Goal: Task Accomplishment & Management: Use online tool/utility

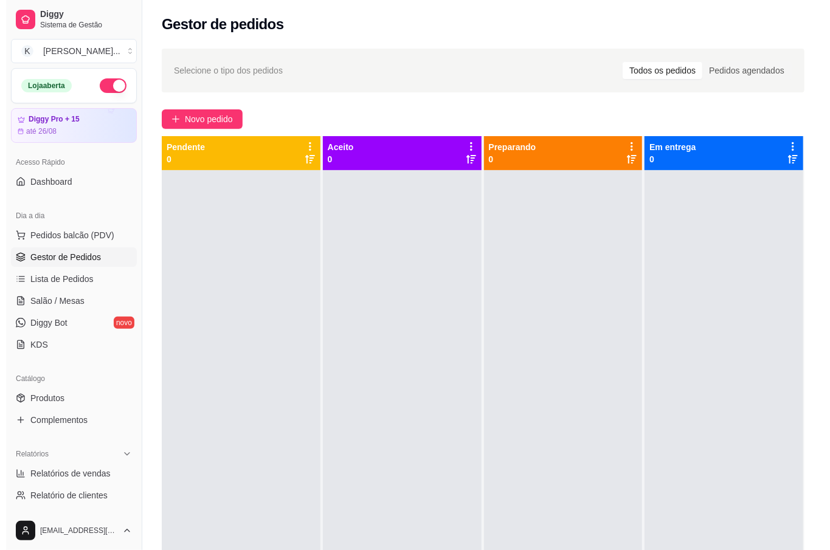
scroll to position [81, 0]
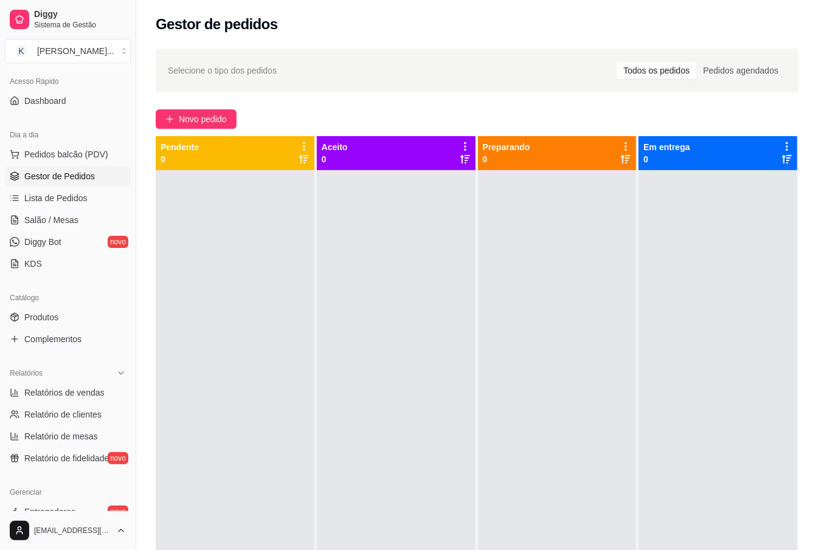
drag, startPoint x: 632, startPoint y: 293, endPoint x: 596, endPoint y: 295, distance: 35.9
click at [626, 287] on div "Pendente 0 Aceito 0 Preparando 0 Em entrega 0" at bounding box center [477, 411] width 643 height 550
click at [74, 193] on span "Lista de Pedidos" at bounding box center [55, 198] width 63 height 12
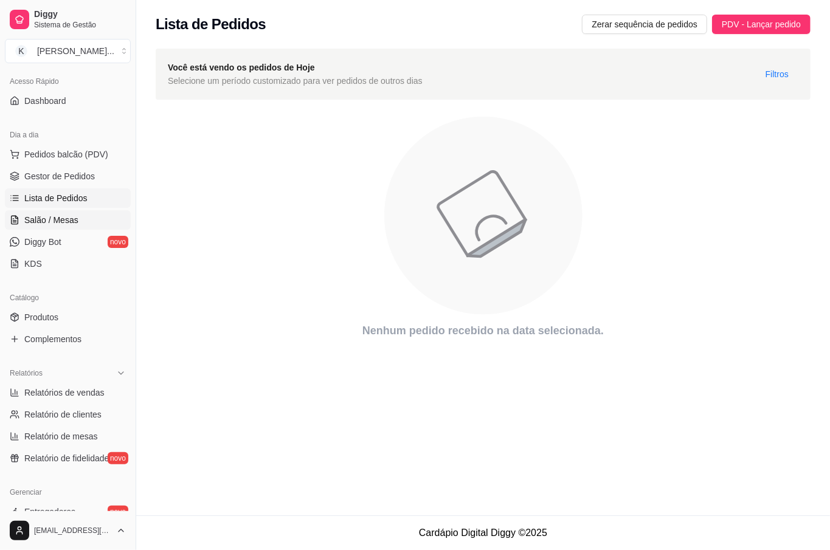
click at [52, 222] on span "Salão / Mesas" at bounding box center [51, 220] width 54 height 12
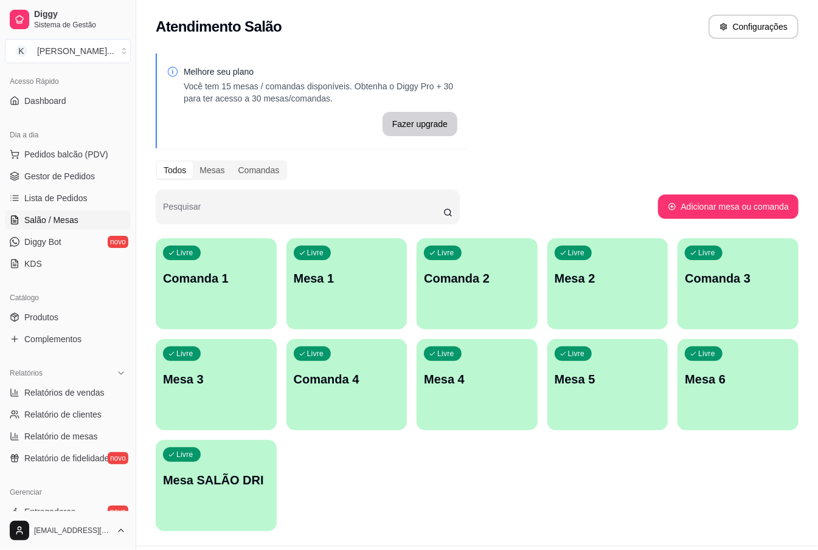
click at [365, 298] on div "Livre Mesa 1" at bounding box center [346, 276] width 121 height 77
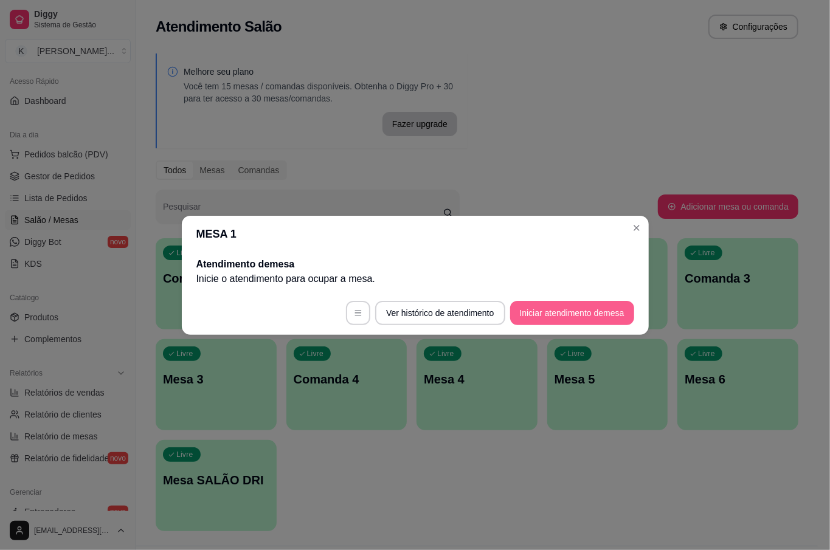
click at [580, 322] on button "Iniciar atendimento de mesa" at bounding box center [572, 313] width 124 height 24
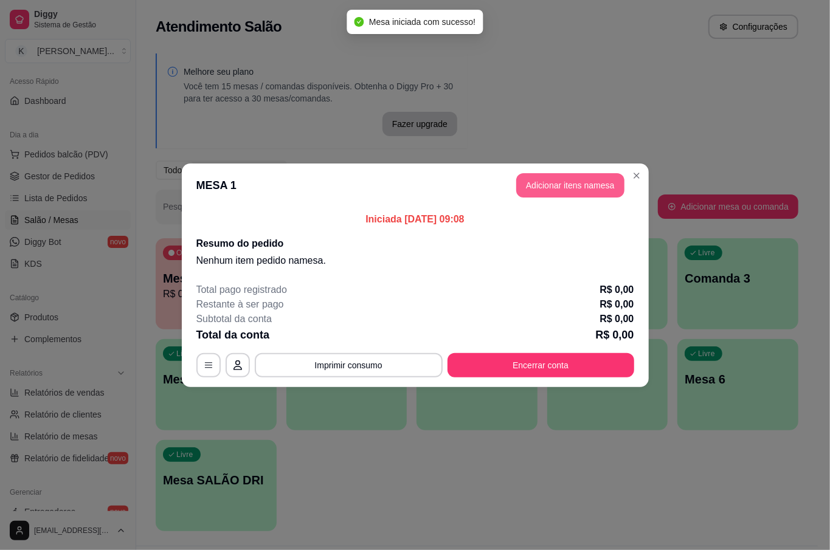
click at [558, 186] on button "Adicionar itens na mesa" at bounding box center [570, 185] width 108 height 24
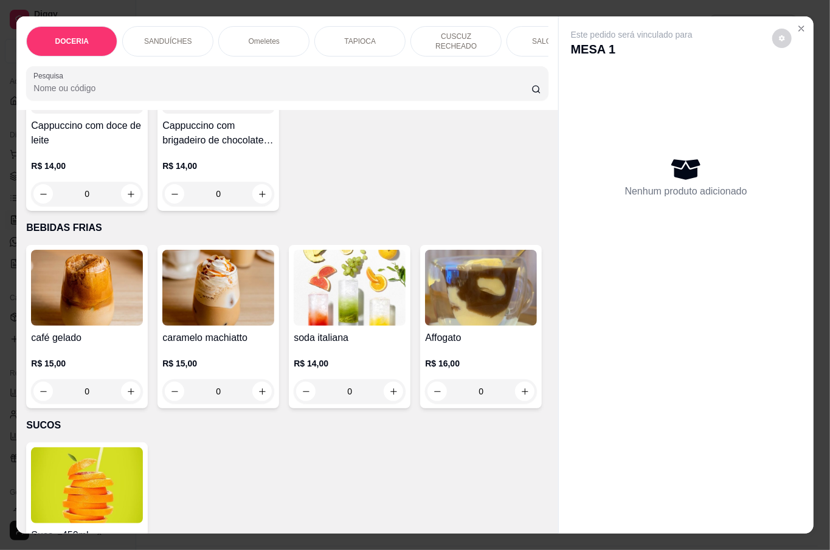
scroll to position [2189, 0]
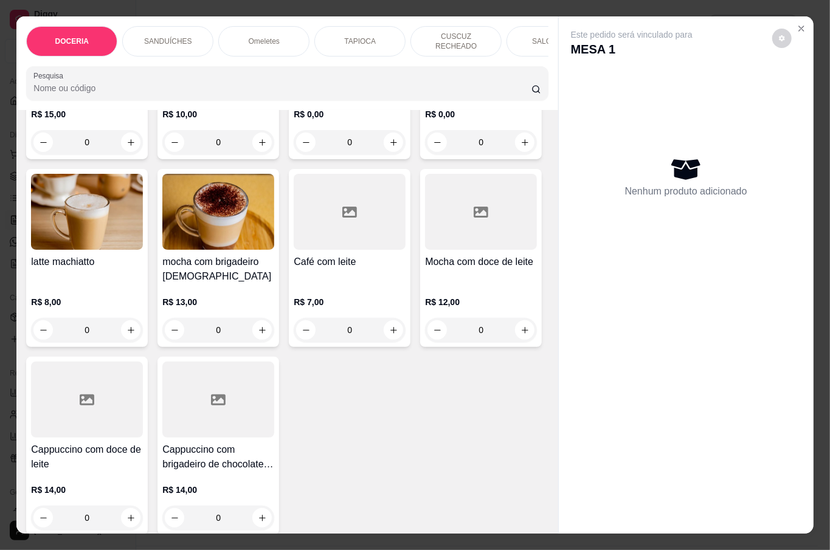
click at [259, 154] on div "0" at bounding box center [218, 142] width 112 height 24
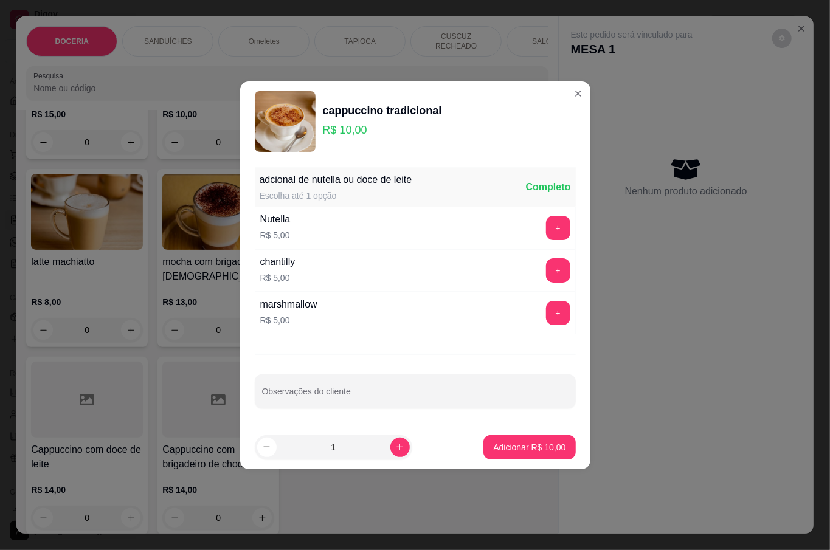
click at [495, 449] on p "Adicionar R$ 10,00" at bounding box center [529, 447] width 72 height 12
type input "1"
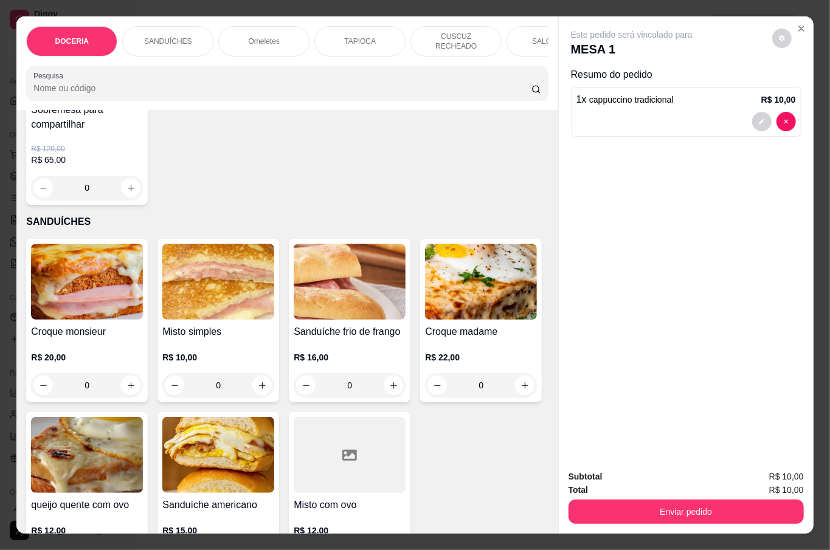
scroll to position [648, 0]
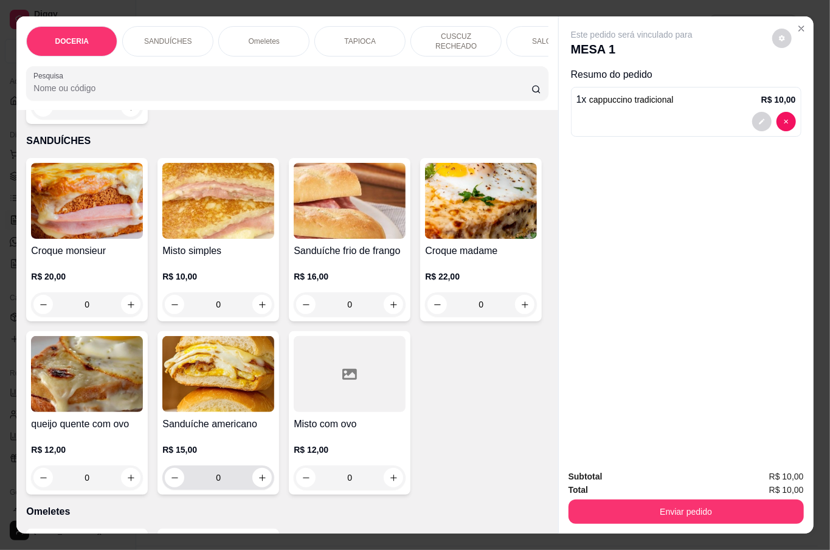
click at [267, 474] on icon "increase-product-quantity" at bounding box center [262, 478] width 9 height 9
type input "1"
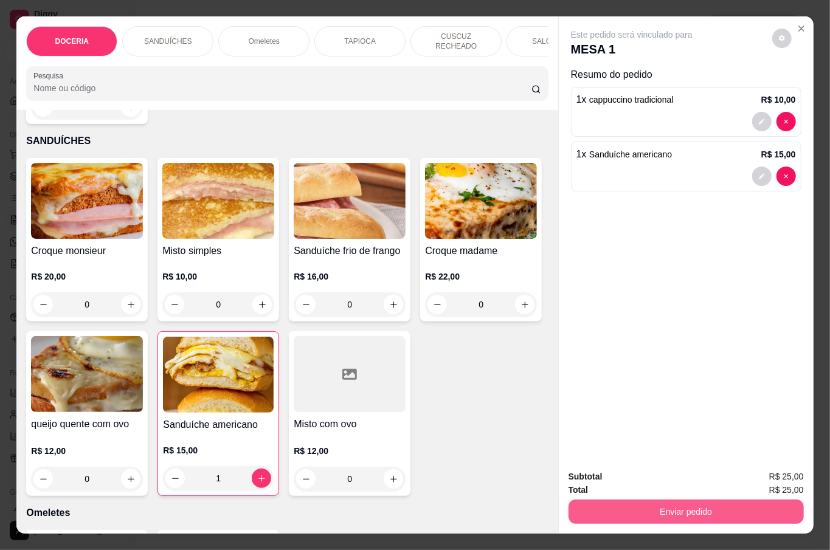
click at [668, 502] on button "Enviar pedido" at bounding box center [686, 512] width 235 height 24
click at [621, 477] on button "Não registrar e enviar pedido" at bounding box center [644, 476] width 126 height 23
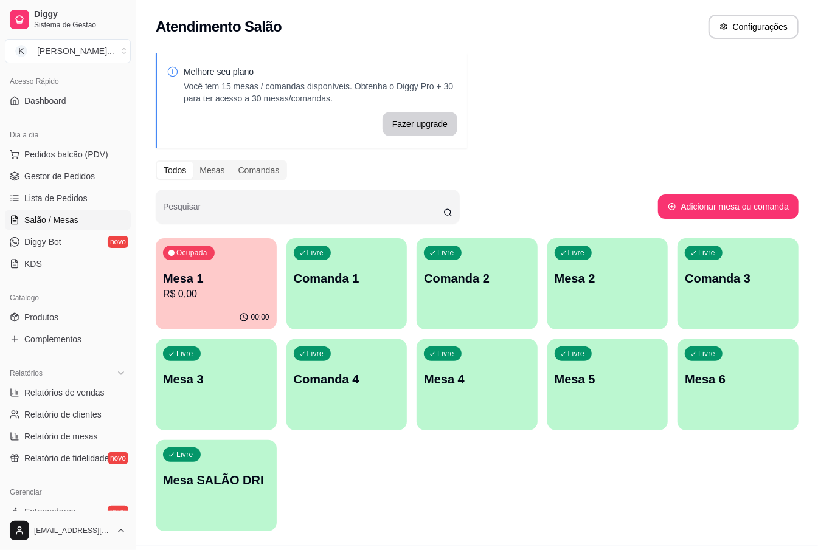
click at [227, 407] on div "Livre Mesa 3" at bounding box center [216, 377] width 121 height 77
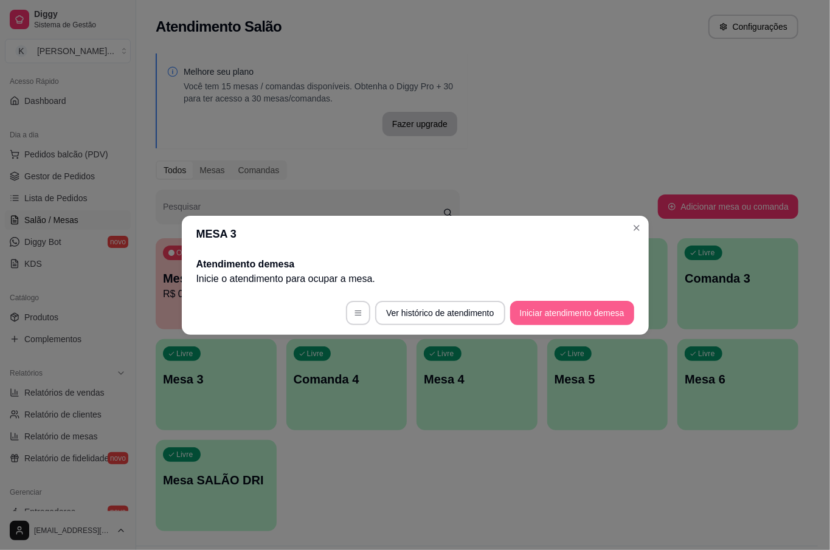
click at [596, 317] on button "Iniciar atendimento de mesa" at bounding box center [572, 313] width 124 height 24
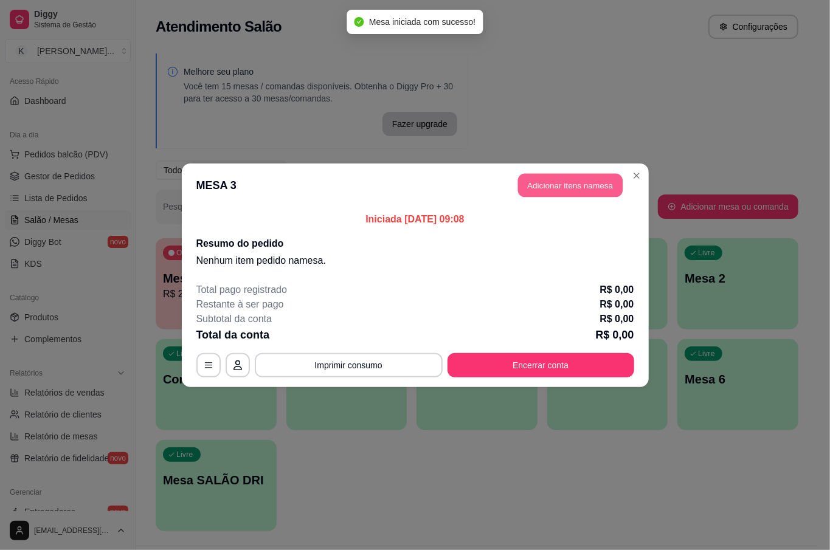
click at [583, 176] on button "Adicionar itens na mesa" at bounding box center [570, 185] width 105 height 24
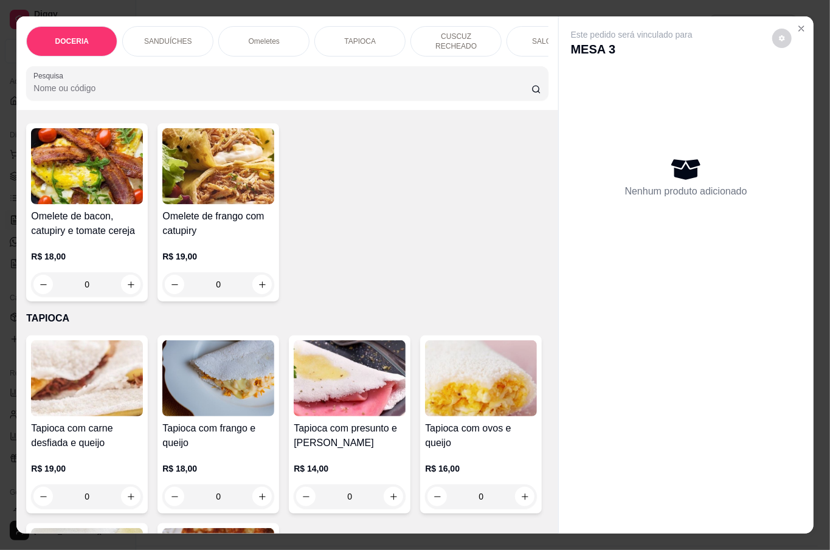
scroll to position [1378, 0]
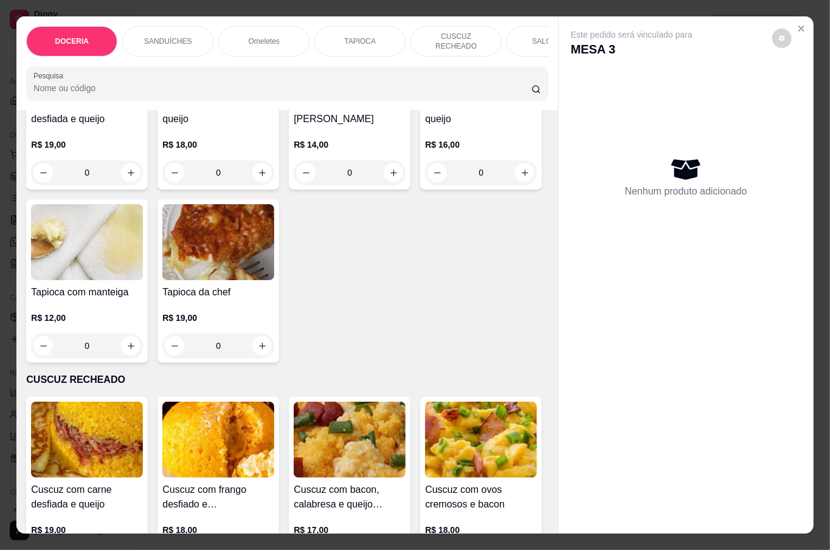
click at [254, 185] on div "0" at bounding box center [218, 173] width 112 height 24
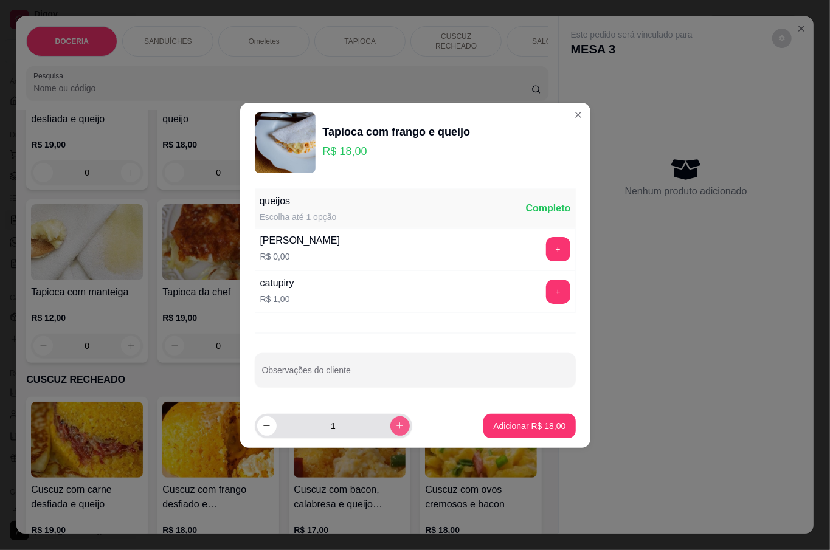
click at [395, 420] on button "increase-product-quantity" at bounding box center [399, 426] width 19 height 19
type input "2"
click at [483, 429] on button "Adicionar R$ 36,00" at bounding box center [529, 426] width 92 height 24
type input "2"
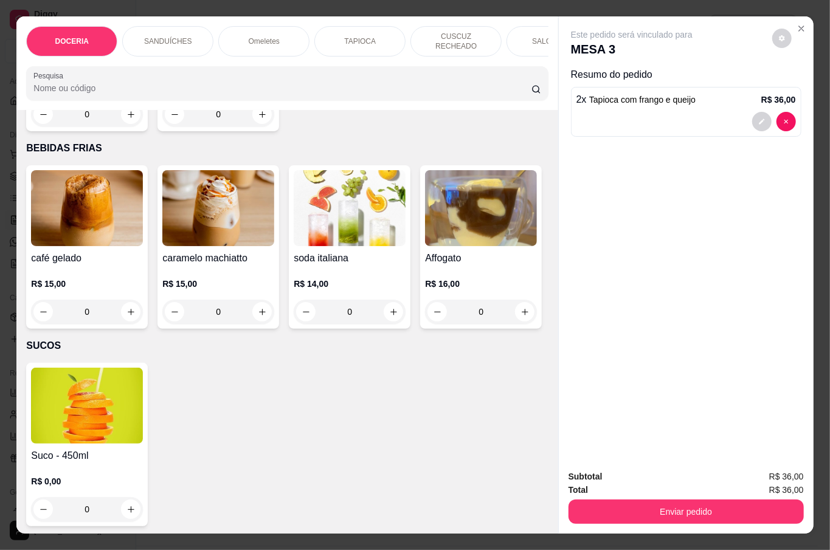
scroll to position [2432, 0]
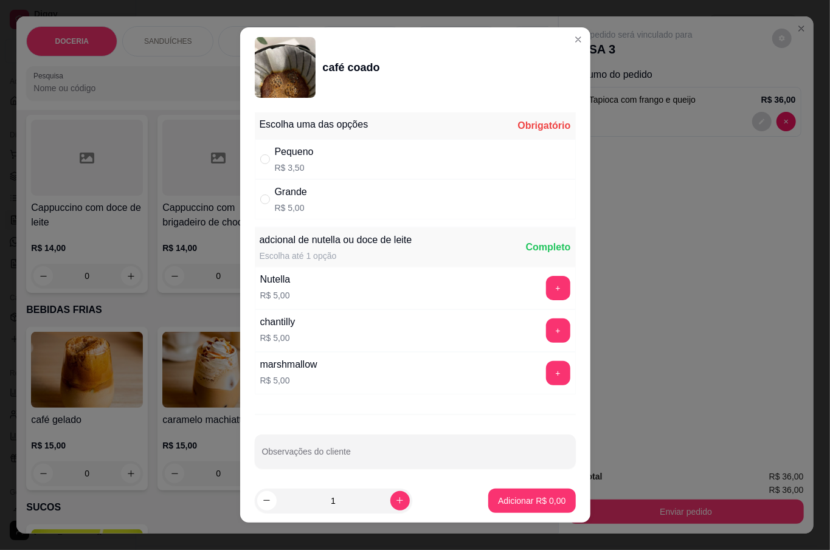
click at [323, 202] on div "Grande R$ 5,00" at bounding box center [415, 199] width 321 height 40
radio input "true"
click at [499, 500] on p "Adicionar R$ 5,00" at bounding box center [531, 501] width 67 height 12
type input "1"
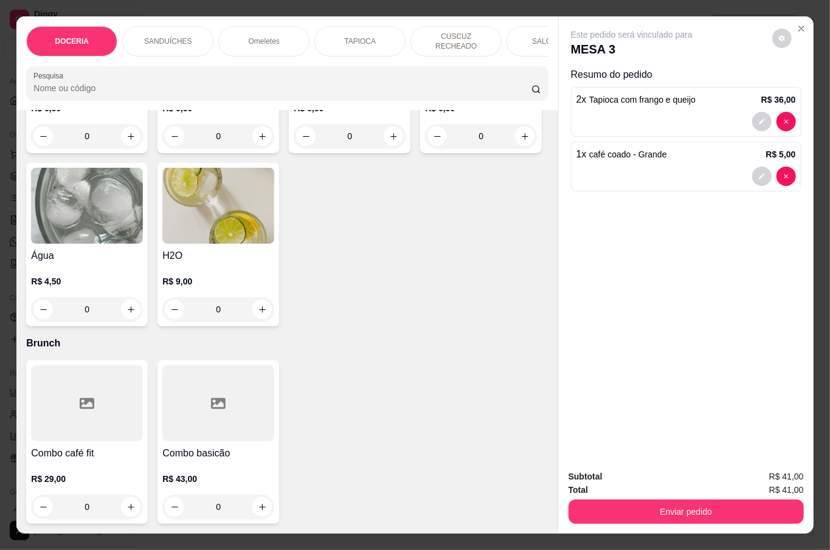
scroll to position [3892, 0]
click at [143, 304] on div "0" at bounding box center [87, 309] width 112 height 24
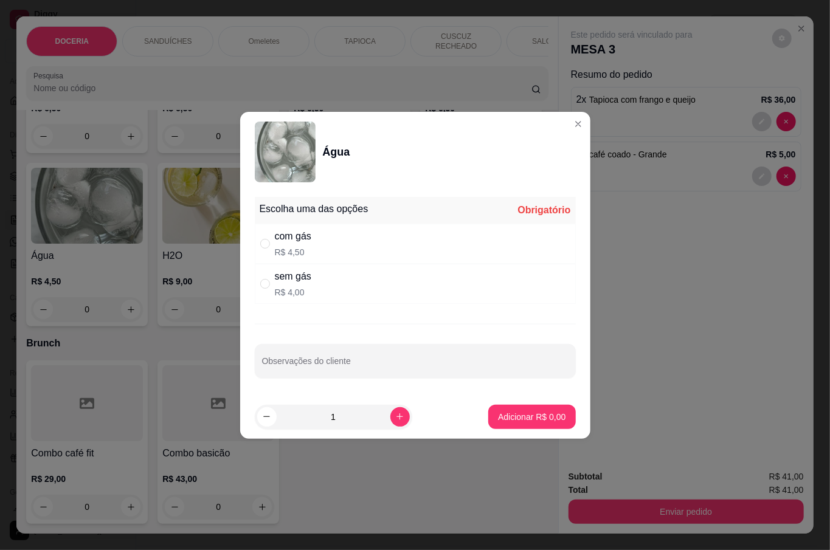
click at [288, 289] on p "R$ 4,00" at bounding box center [293, 292] width 36 height 12
radio input "true"
click at [510, 418] on p "Adicionar R$ 4,00" at bounding box center [531, 417] width 67 height 12
type input "1"
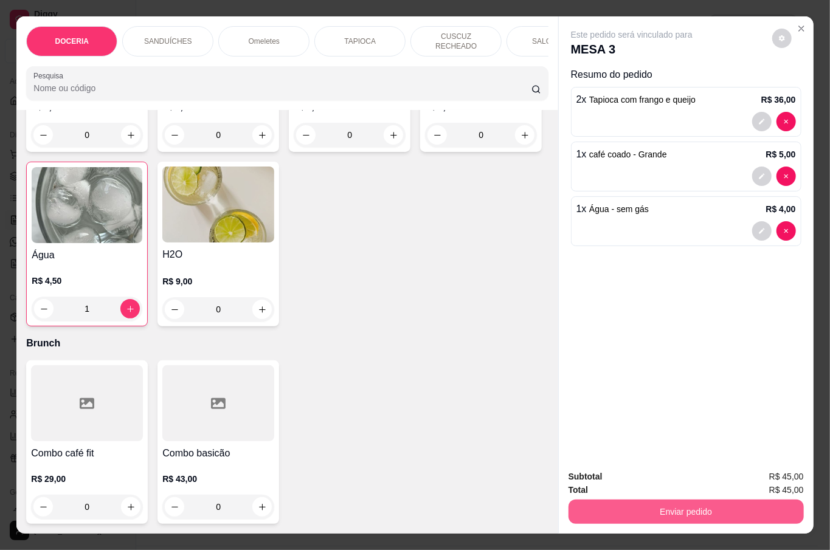
click at [631, 500] on button "Enviar pedido" at bounding box center [686, 512] width 235 height 24
click at [610, 477] on button "Não registrar e enviar pedido" at bounding box center [644, 476] width 126 height 23
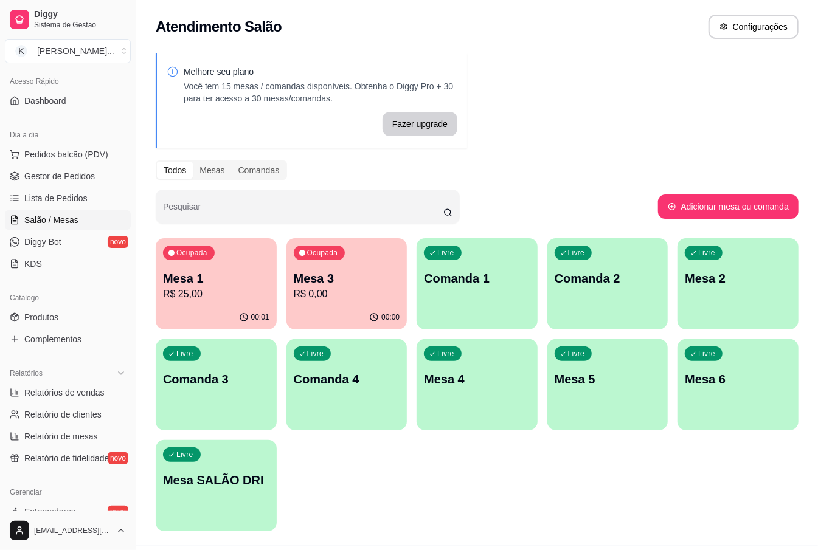
click at [463, 361] on div "Livre Mesa 4" at bounding box center [477, 377] width 121 height 77
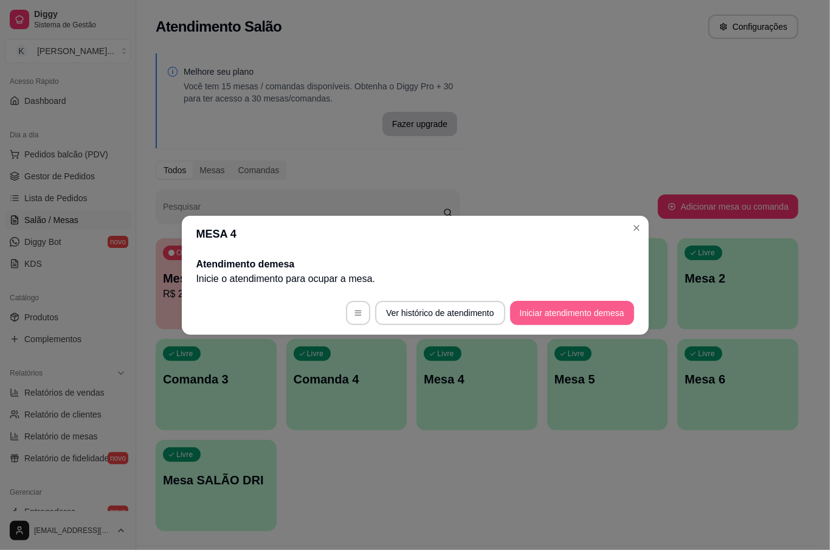
click at [572, 313] on button "Iniciar atendimento de mesa" at bounding box center [572, 313] width 124 height 24
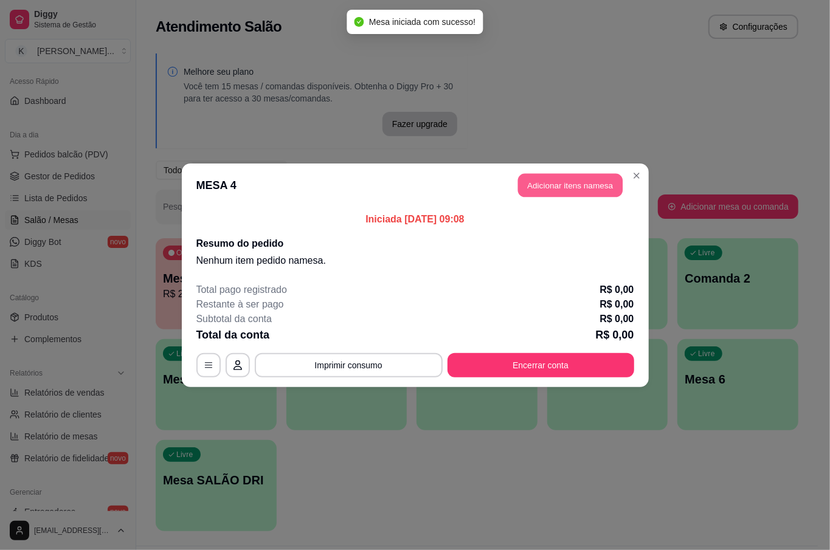
click at [561, 181] on button "Adicionar itens na mesa" at bounding box center [570, 185] width 105 height 24
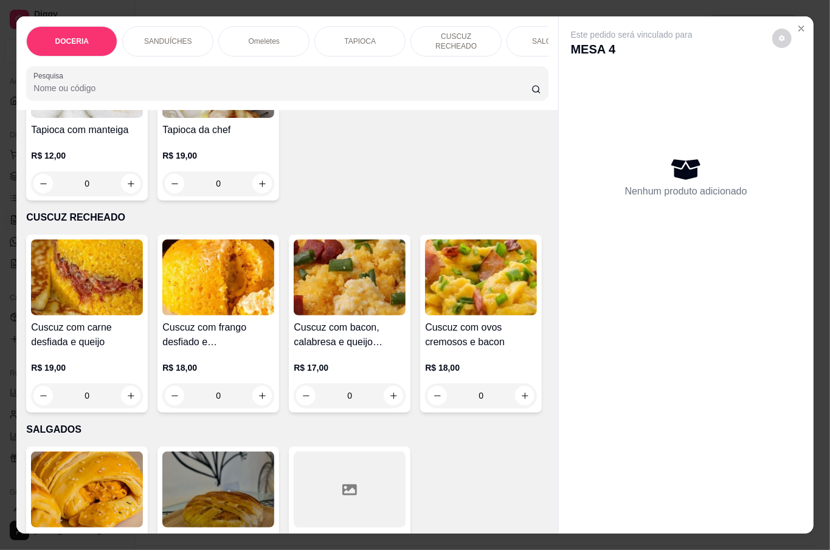
scroll to position [1621, 0]
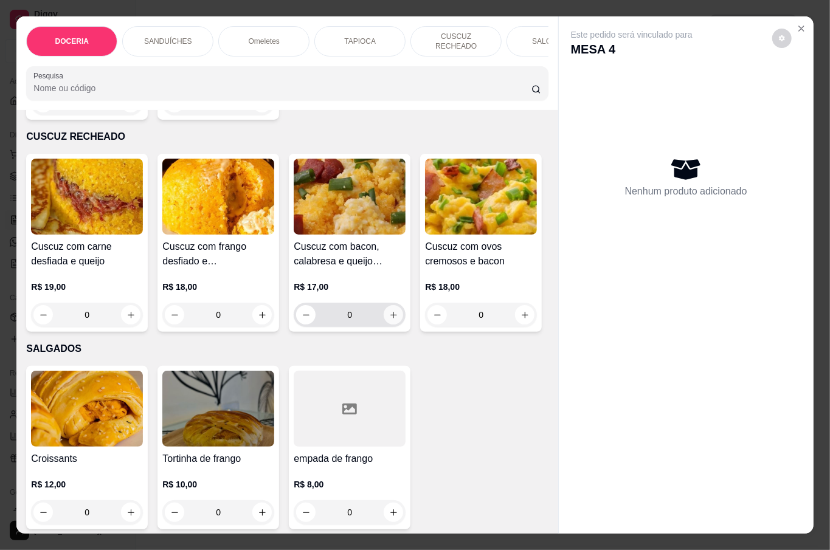
click at [389, 320] on icon "increase-product-quantity" at bounding box center [393, 315] width 9 height 9
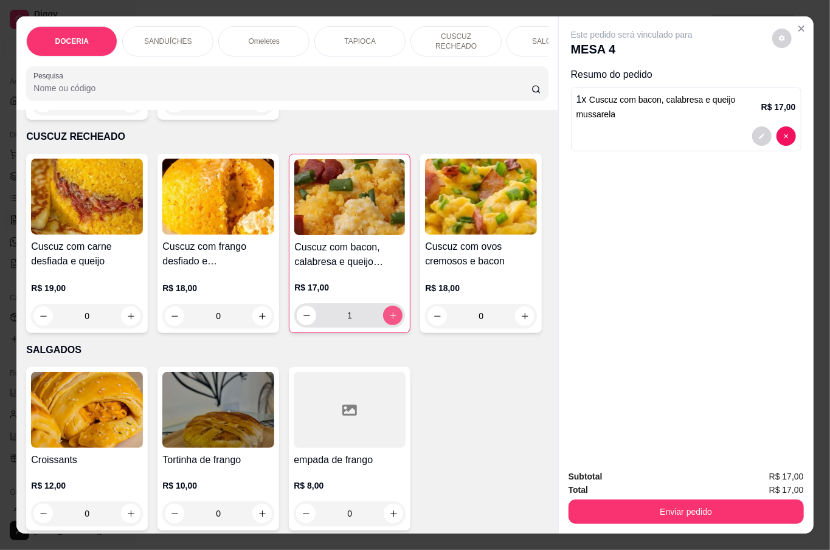
click at [389, 320] on icon "increase-product-quantity" at bounding box center [393, 315] width 9 height 9
type input "2"
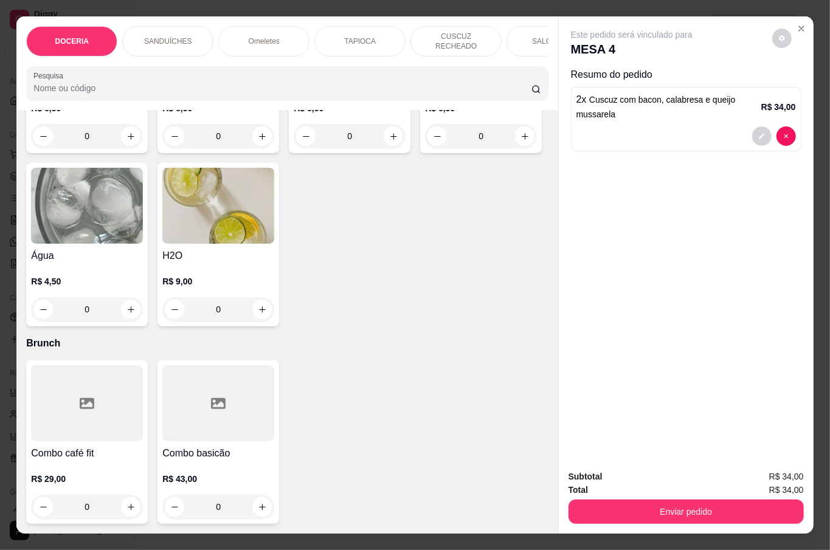
scroll to position [3729, 0]
click at [254, 146] on button "increase-product-quantity" at bounding box center [261, 135] width 19 height 19
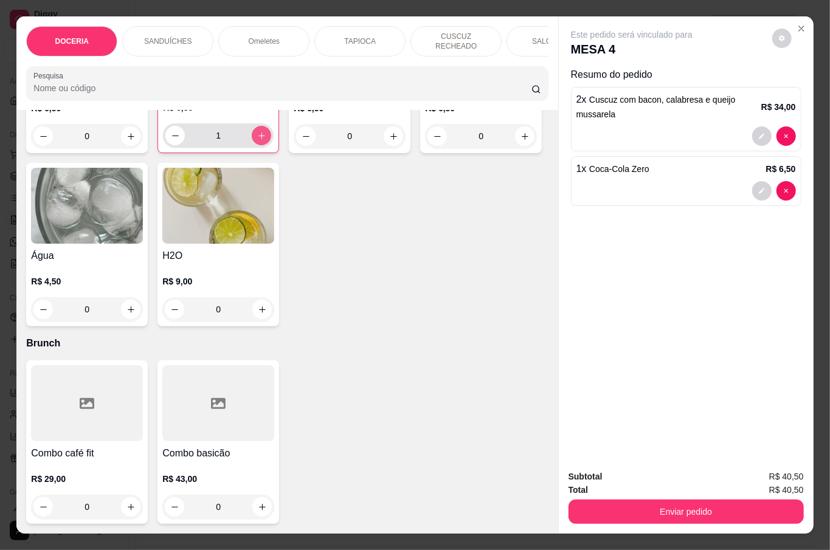
click at [254, 145] on button "increase-product-quantity" at bounding box center [261, 135] width 19 height 19
type input "2"
click at [662, 497] on div "Enviar pedido" at bounding box center [686, 510] width 235 height 27
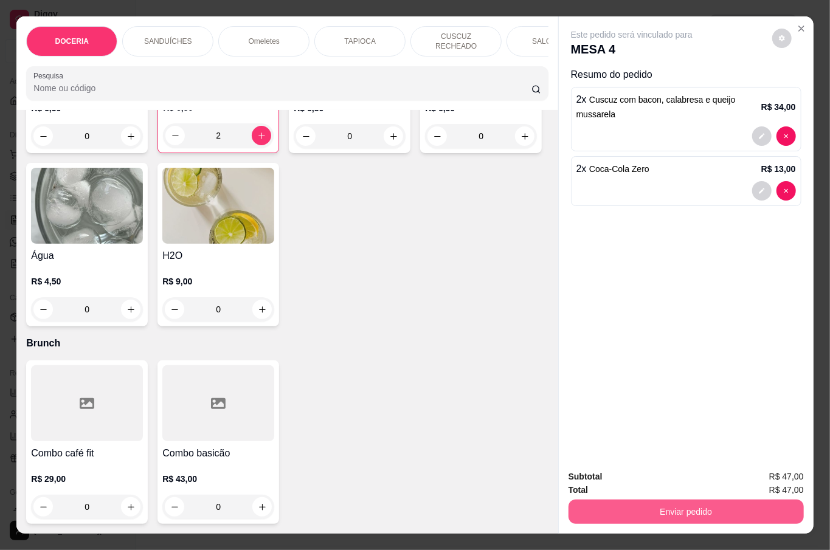
click at [643, 500] on button "Enviar pedido" at bounding box center [686, 512] width 235 height 24
click at [641, 473] on button "Não registrar e enviar pedido" at bounding box center [644, 476] width 126 height 23
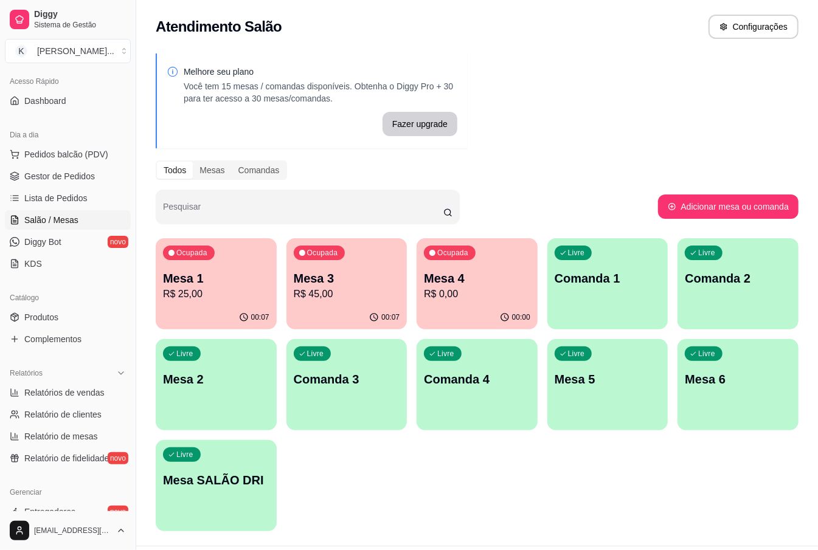
click at [220, 285] on p "Mesa 1" at bounding box center [216, 278] width 106 height 17
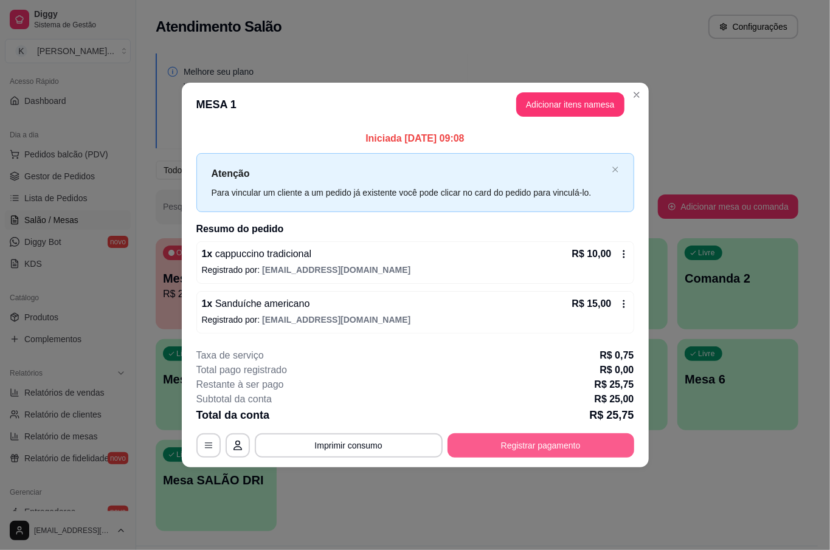
click at [517, 448] on button "Registrar pagamento" at bounding box center [541, 446] width 187 height 24
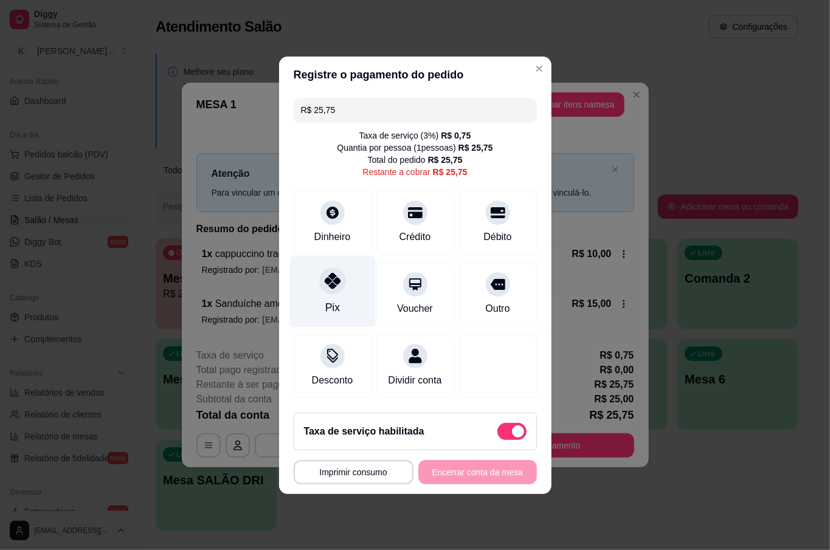
click at [329, 283] on div at bounding box center [332, 281] width 27 height 27
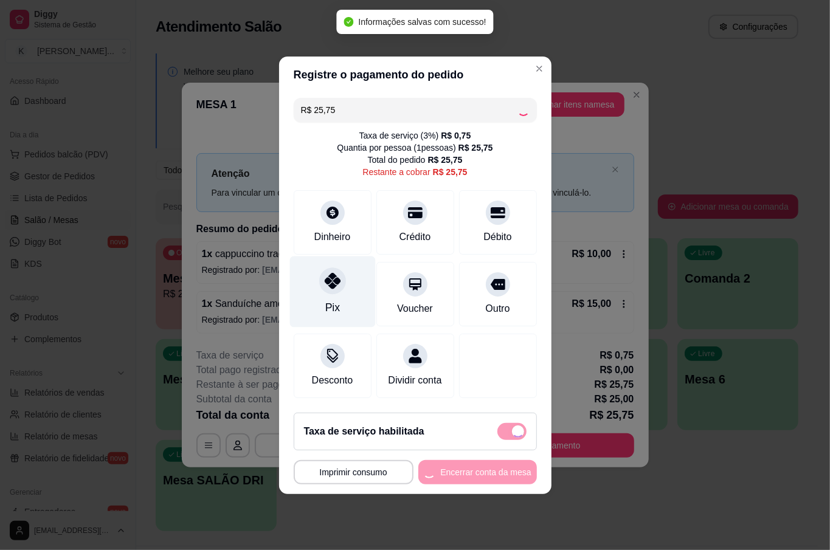
type input "R$ 0,00"
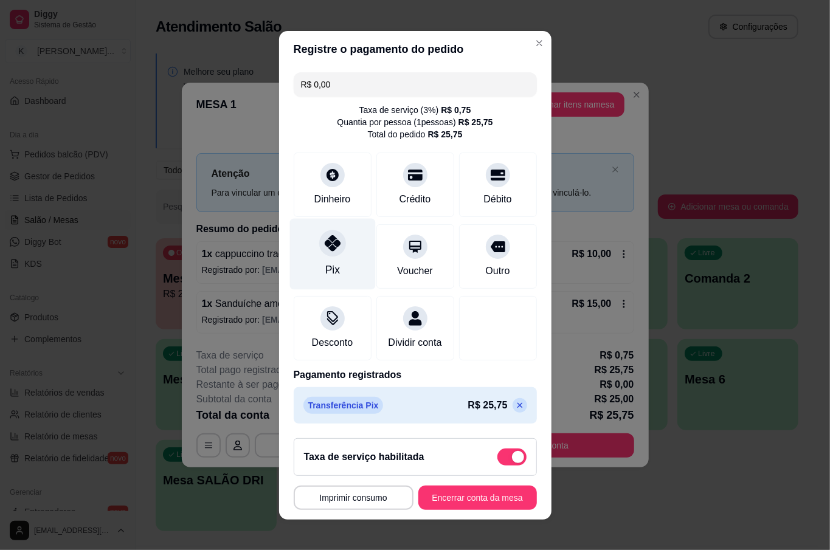
click at [334, 244] on div at bounding box center [332, 243] width 27 height 27
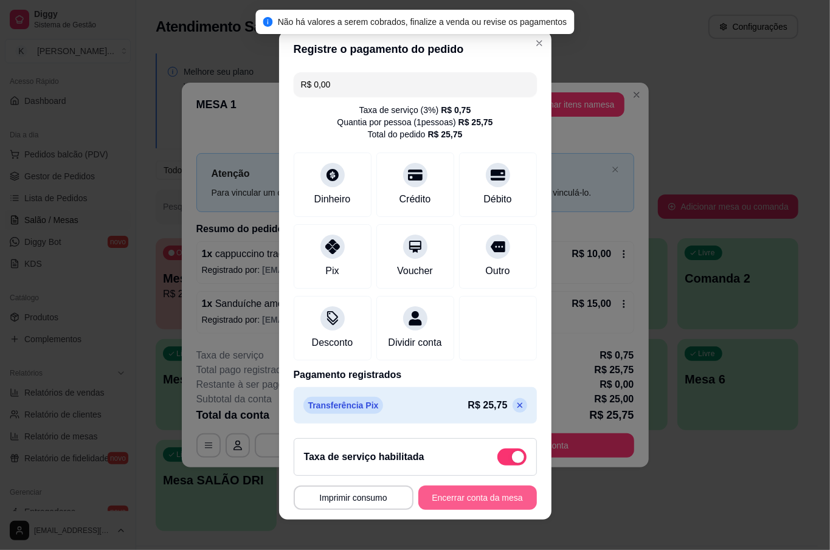
click at [485, 499] on button "Encerrar conta da mesa" at bounding box center [477, 498] width 119 height 24
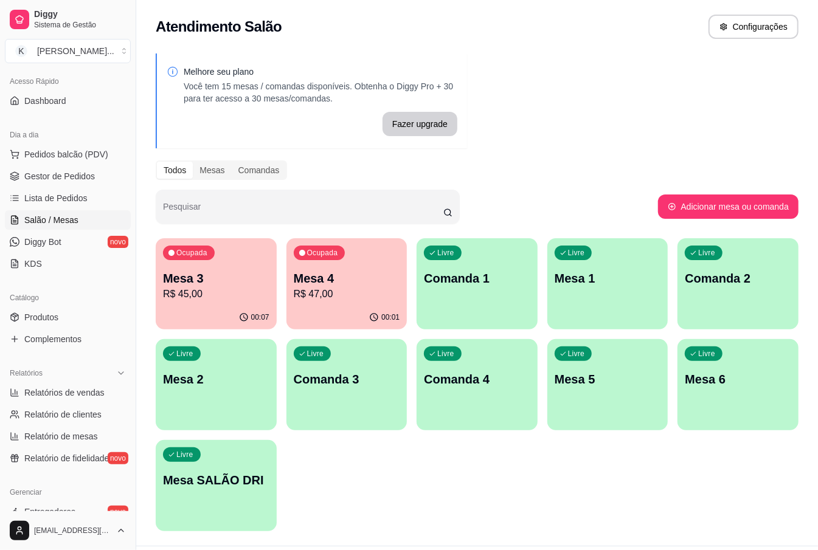
click at [334, 289] on p "R$ 47,00" at bounding box center [347, 294] width 106 height 15
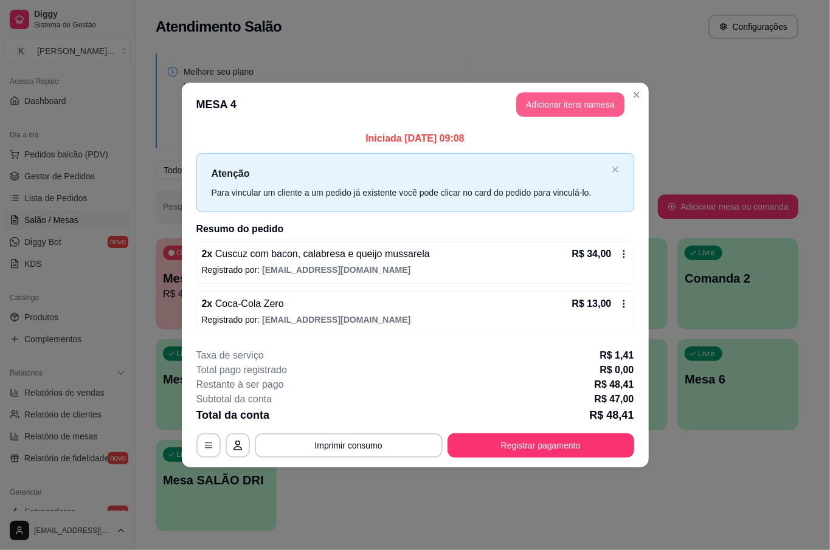
click at [545, 102] on button "Adicionar itens na mesa" at bounding box center [570, 104] width 108 height 24
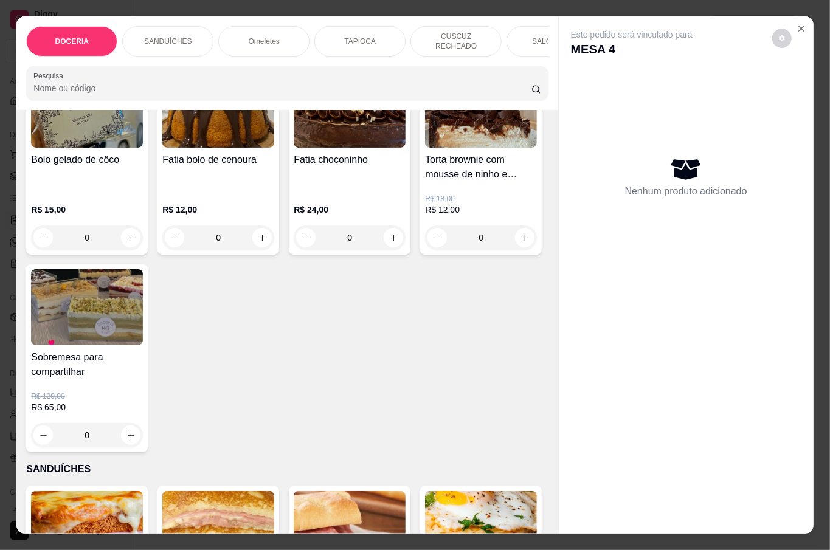
scroll to position [405, 0]
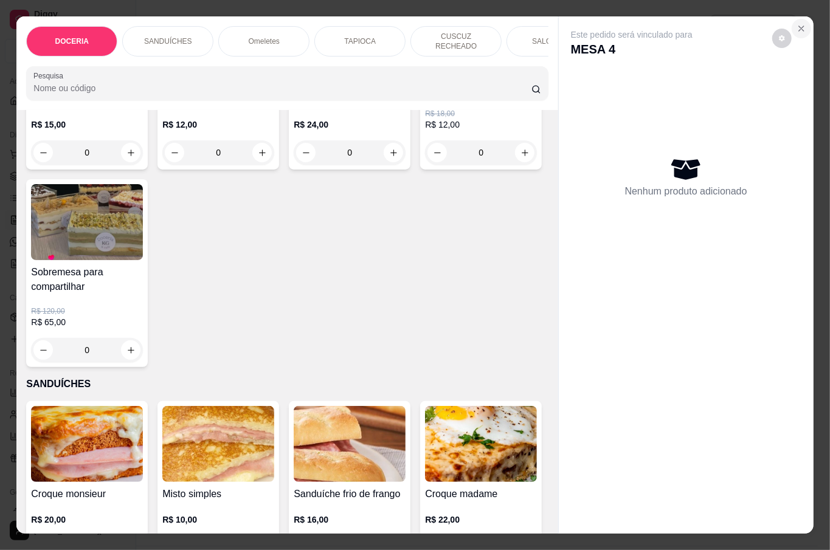
click at [799, 26] on icon "Close" at bounding box center [801, 28] width 5 height 5
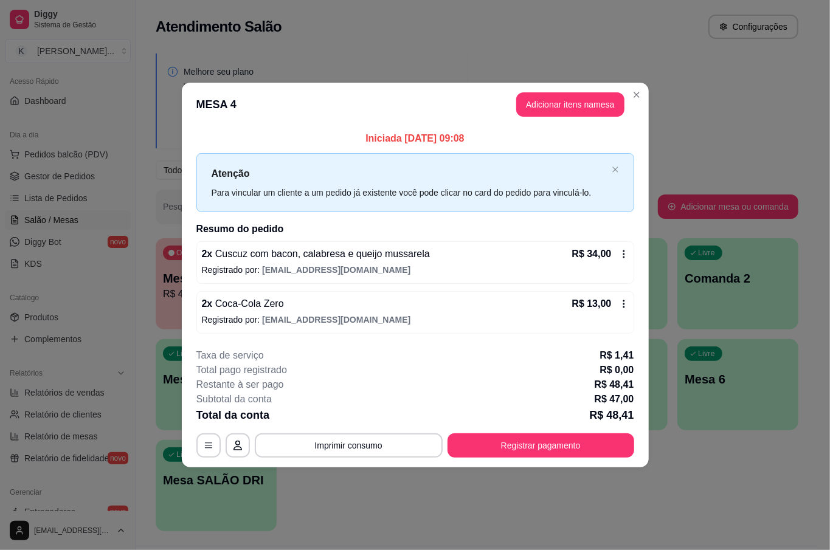
click at [621, 299] on icon at bounding box center [624, 304] width 10 height 10
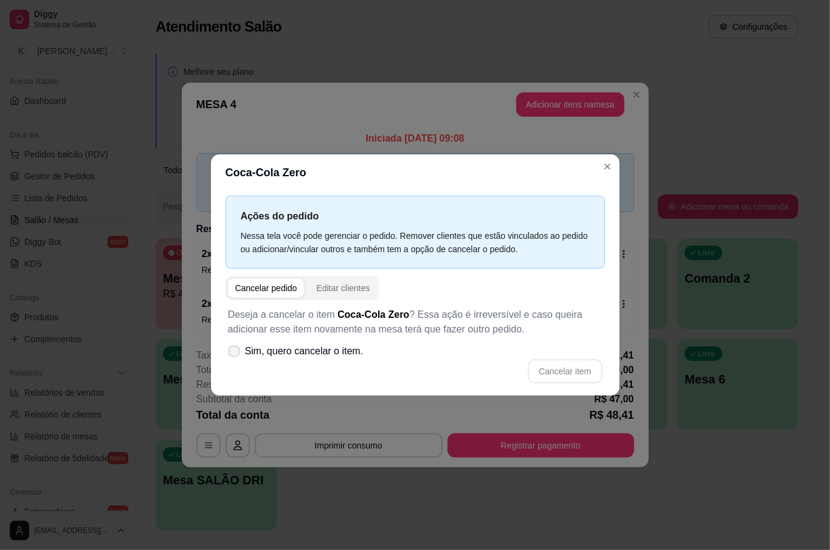
click at [246, 349] on span "Sim, quero cancelar o item." at bounding box center [304, 351] width 119 height 15
click at [235, 353] on input "Sim, quero cancelar o item." at bounding box center [231, 357] width 8 height 8
checkbox input "true"
click at [578, 368] on button "Cancelar item" at bounding box center [565, 371] width 72 height 24
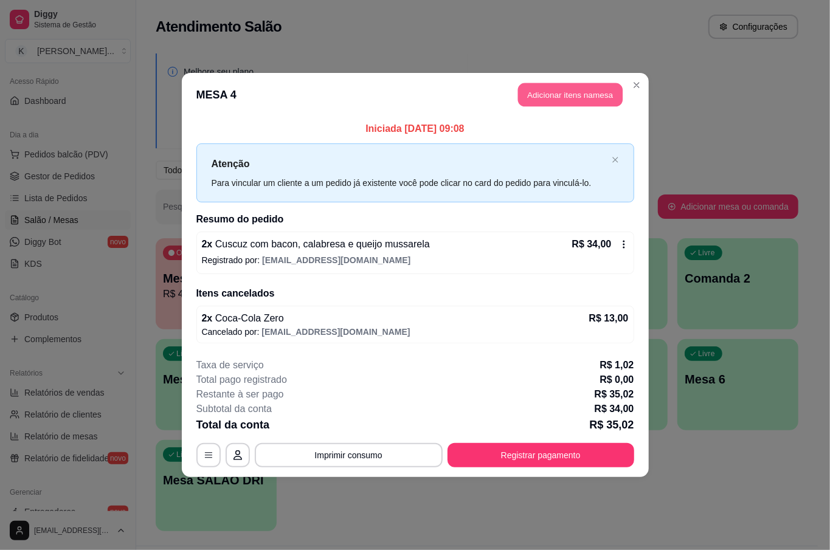
click at [586, 102] on button "Adicionar itens na mesa" at bounding box center [570, 95] width 105 height 24
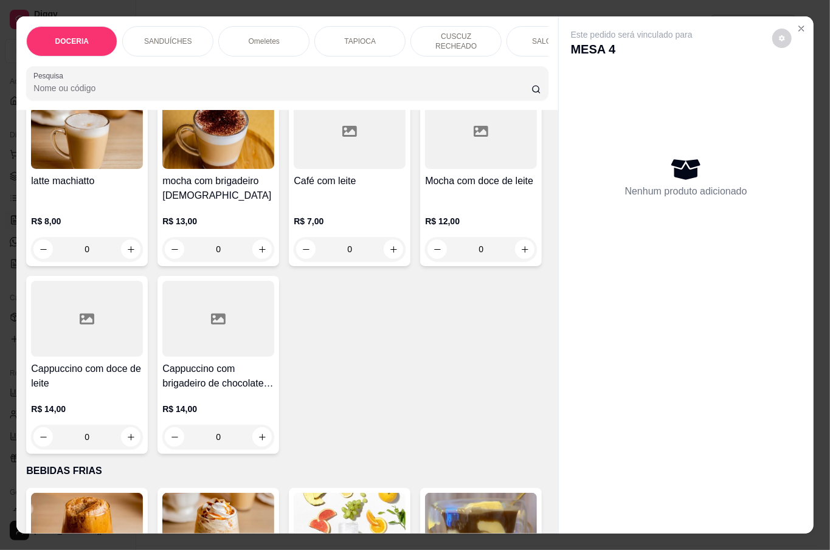
scroll to position [2432, 0]
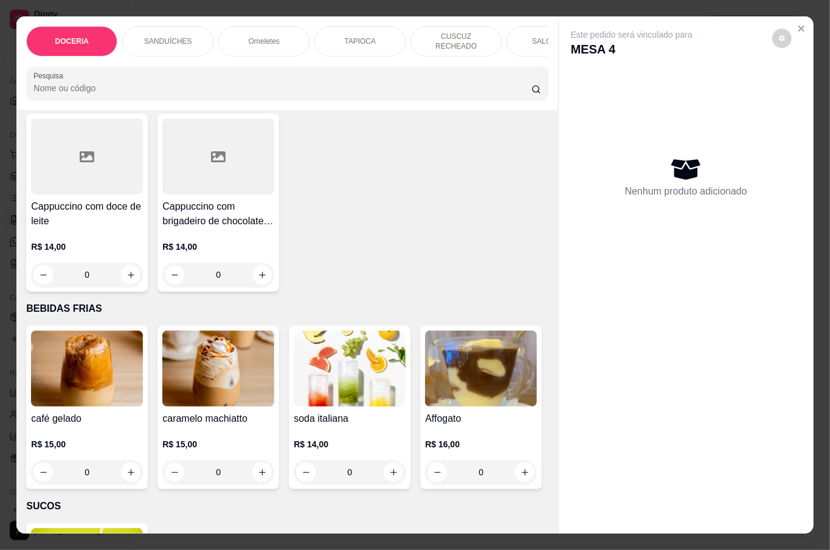
click at [274, 99] on div "0" at bounding box center [218, 87] width 112 height 24
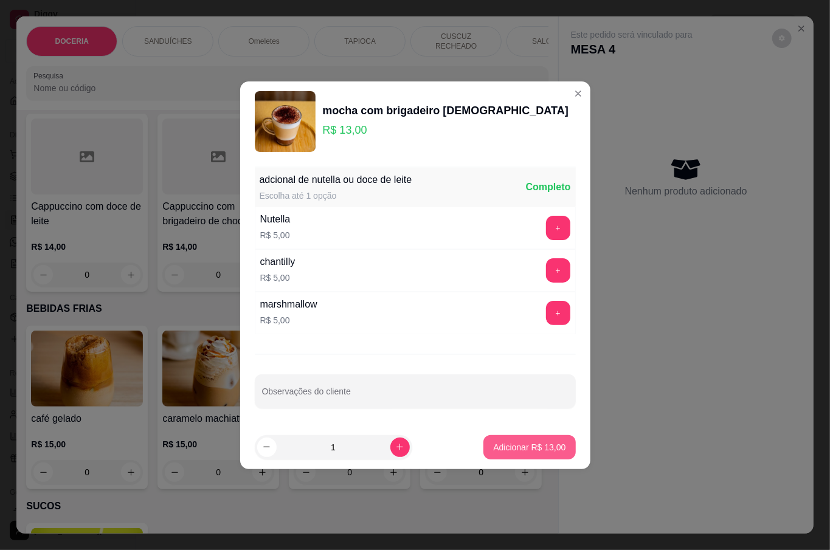
click at [552, 439] on button "Adicionar R$ 13,00" at bounding box center [529, 447] width 92 height 24
type input "1"
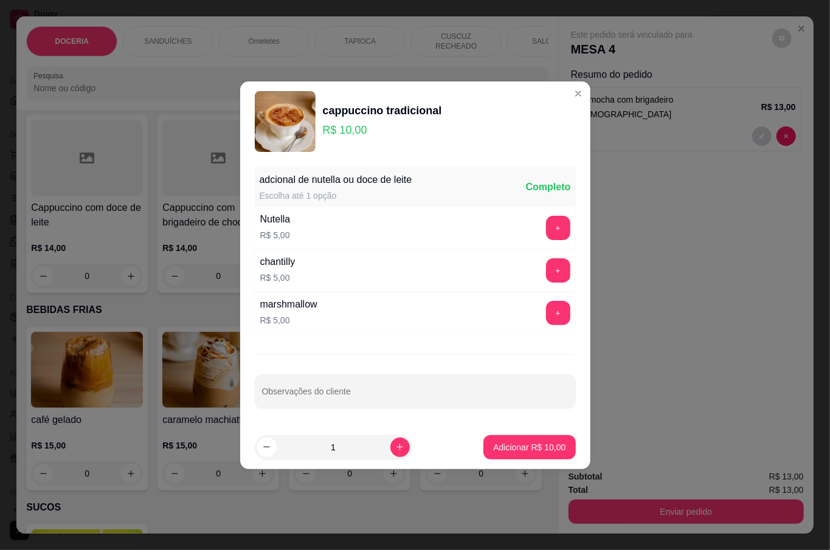
click at [517, 446] on p "Adicionar R$ 10,00" at bounding box center [529, 447] width 72 height 12
type input "1"
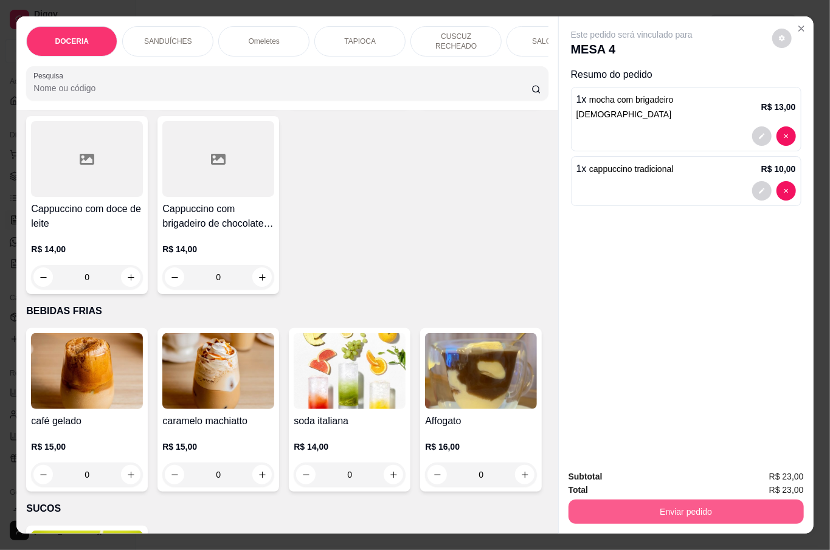
click at [664, 500] on button "Enviar pedido" at bounding box center [686, 512] width 235 height 24
click at [665, 500] on button "Enviar pedido" at bounding box center [686, 512] width 235 height 24
click at [616, 500] on button "Enviar pedido" at bounding box center [686, 512] width 235 height 24
click at [602, 472] on button "Não registrar e enviar pedido" at bounding box center [644, 476] width 126 height 23
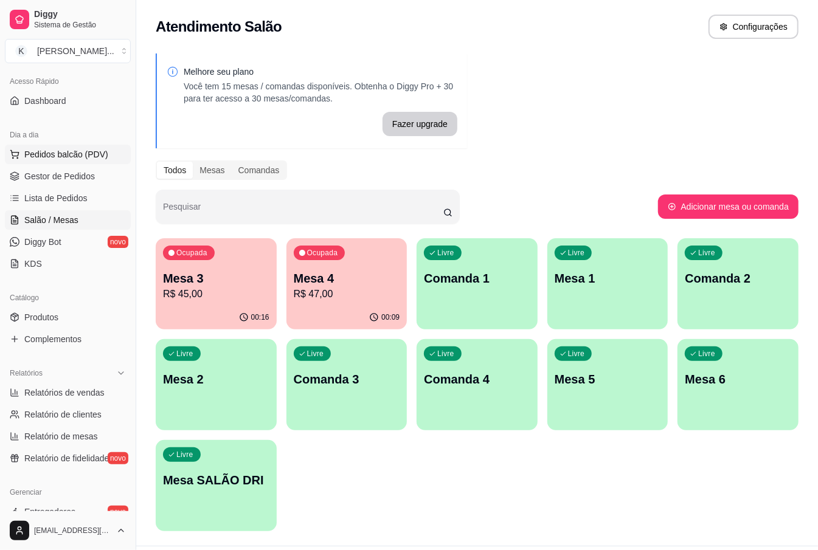
click at [71, 151] on span "Pedidos balcão (PDV)" at bounding box center [66, 154] width 84 height 12
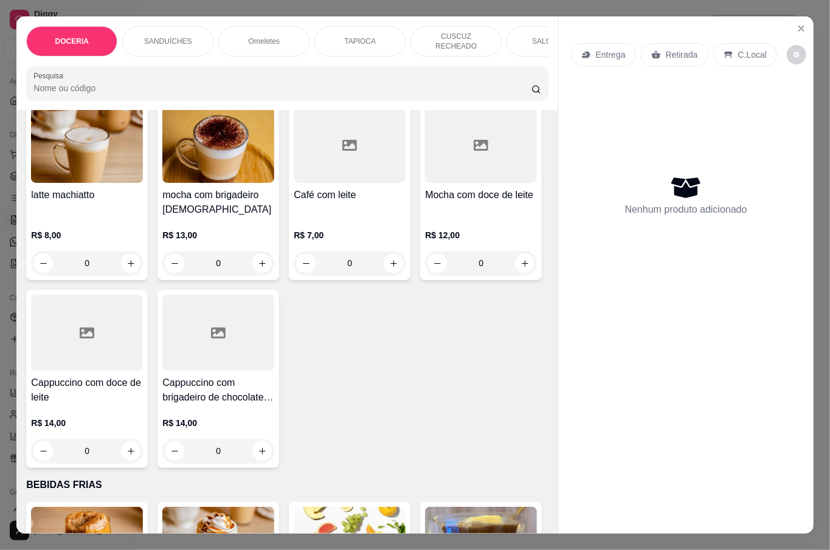
scroll to position [2107, 0]
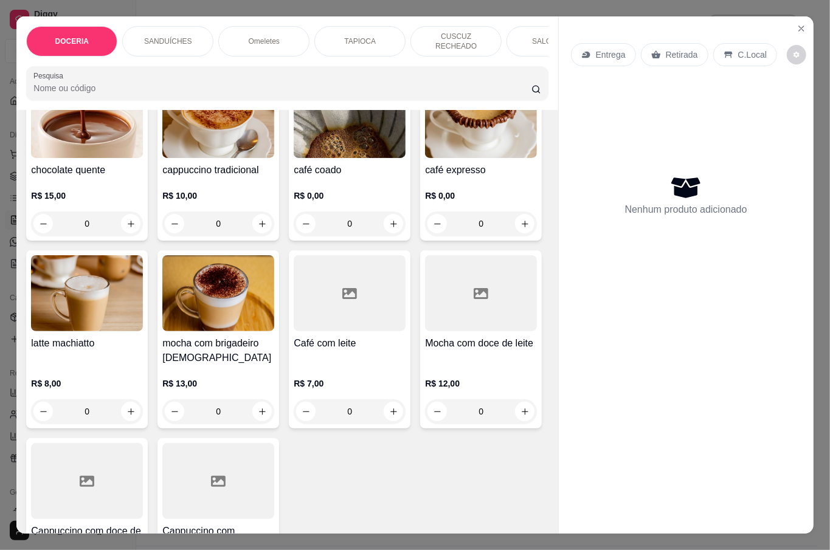
click at [389, 31] on icon "increase-product-quantity" at bounding box center [393, 26] width 9 height 9
type input "1"
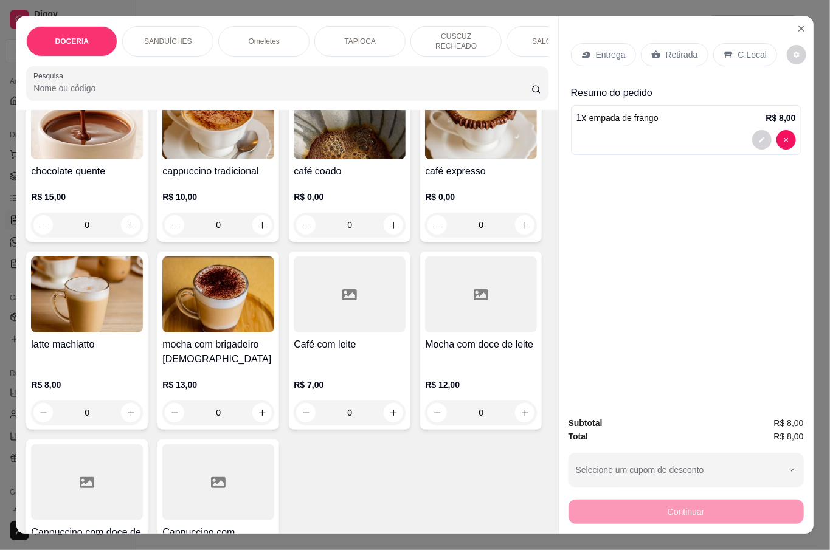
click at [672, 49] on p "Retirada" at bounding box center [682, 55] width 32 height 12
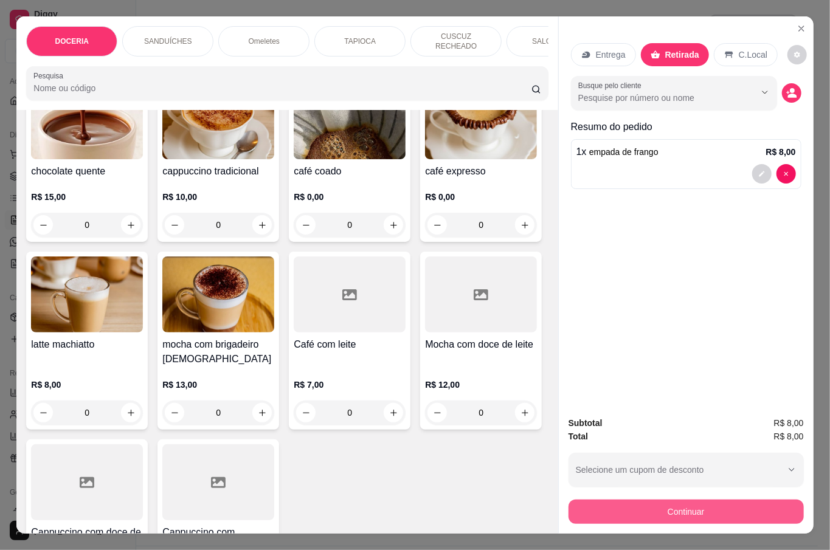
click at [686, 509] on button "Continuar" at bounding box center [686, 512] width 235 height 24
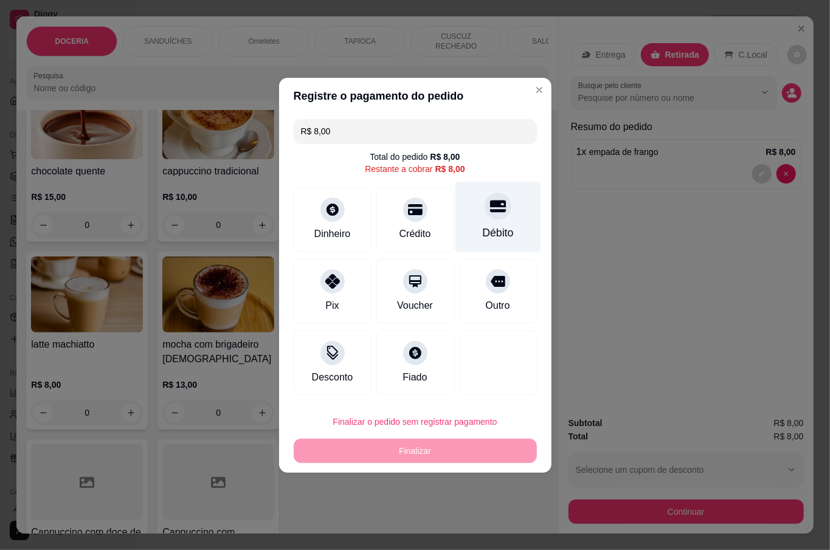
click at [483, 235] on div "Débito" at bounding box center [497, 233] width 31 height 16
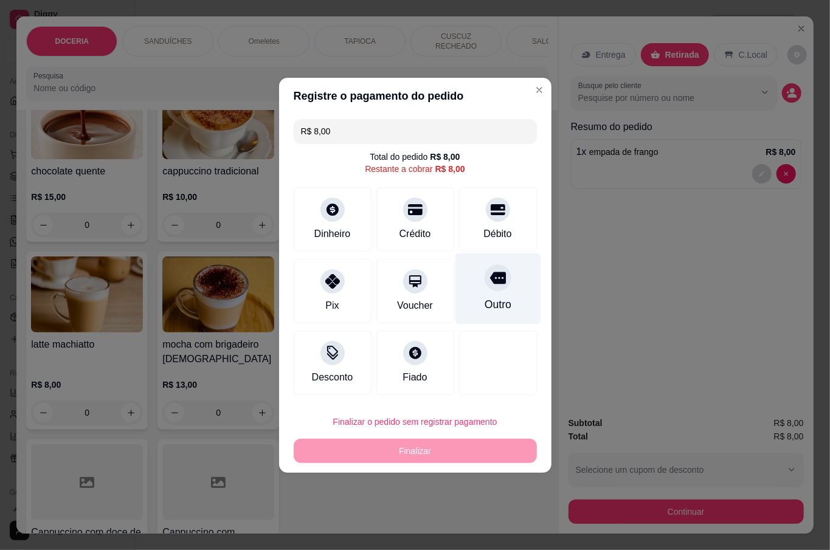
type input "R$ 0,00"
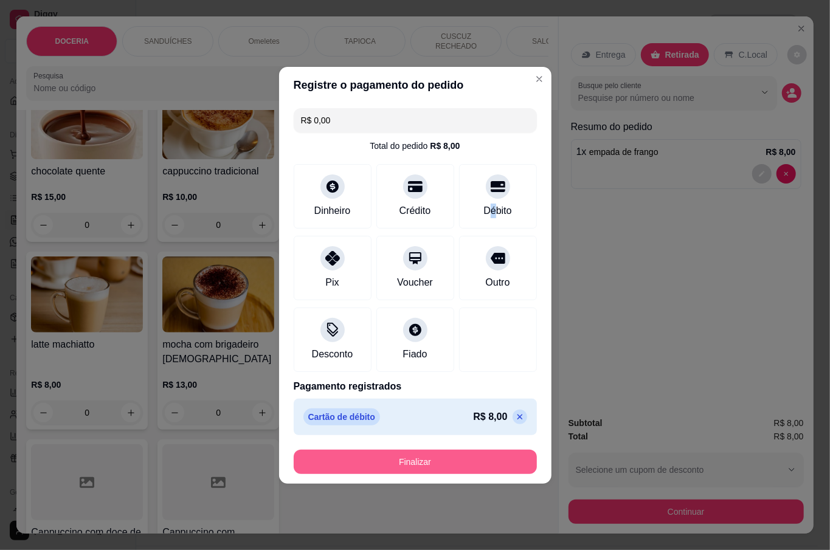
click at [443, 463] on button "Finalizar" at bounding box center [415, 462] width 243 height 24
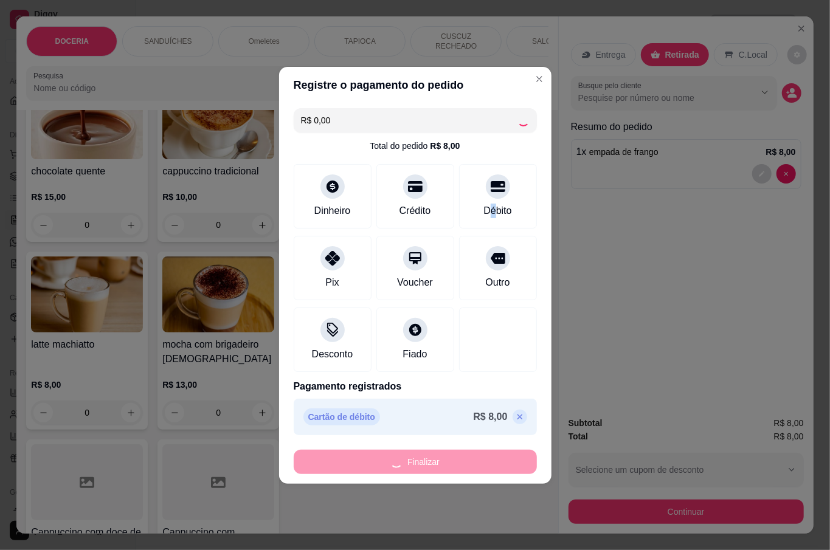
type input "0"
type input "-R$ 8,00"
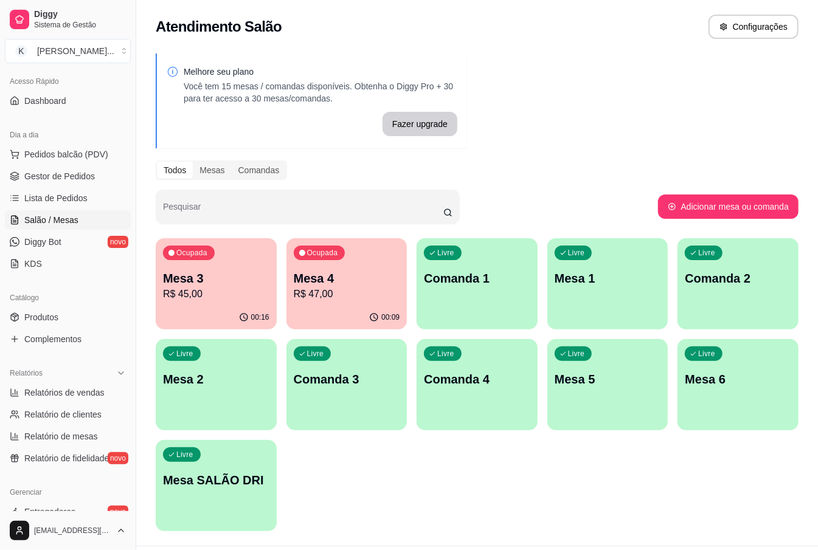
click at [206, 281] on p "Mesa 3" at bounding box center [216, 278] width 106 height 17
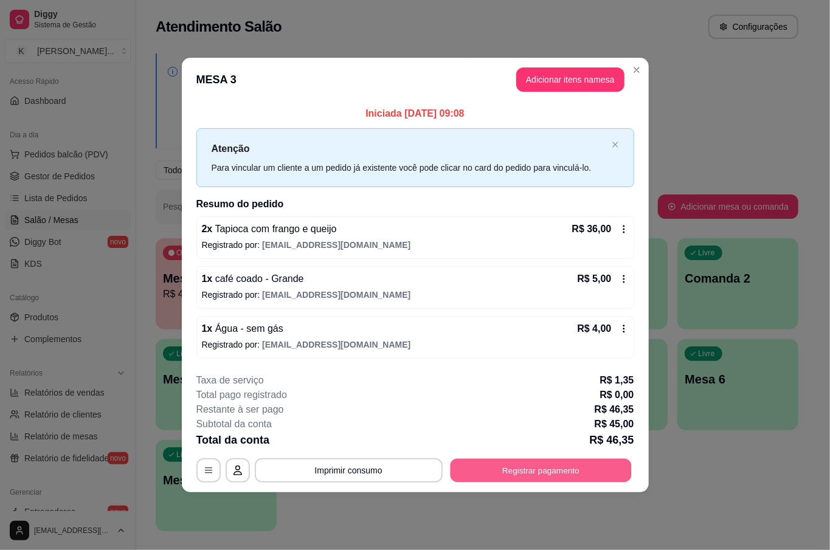
click at [528, 463] on button "Registrar pagamento" at bounding box center [540, 471] width 181 height 24
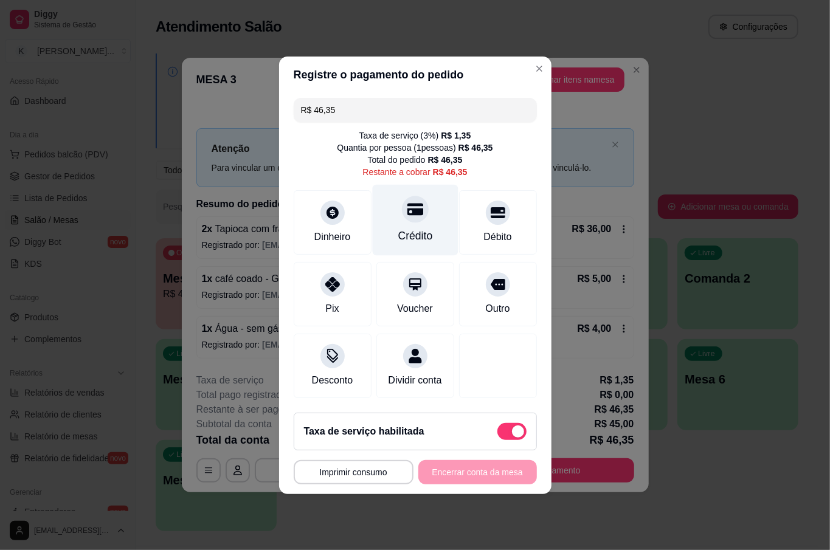
click at [409, 215] on div "Crédito" at bounding box center [415, 219] width 86 height 71
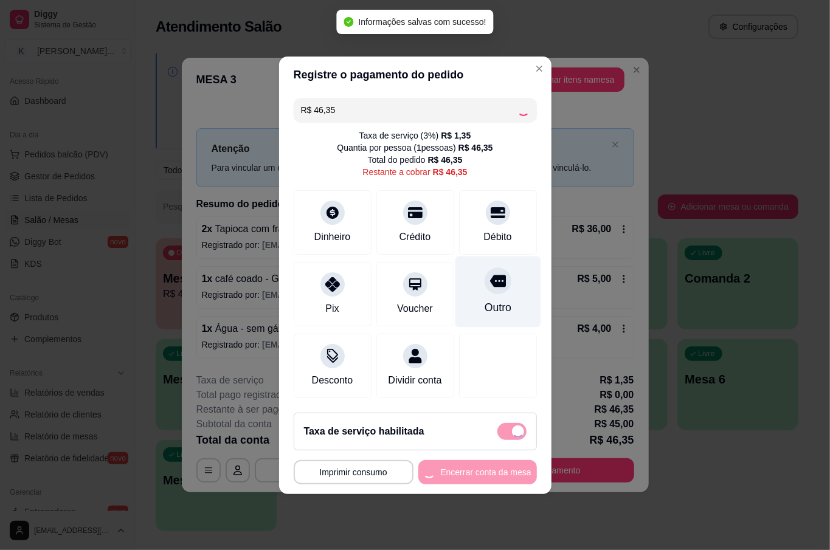
type input "R$ 0,00"
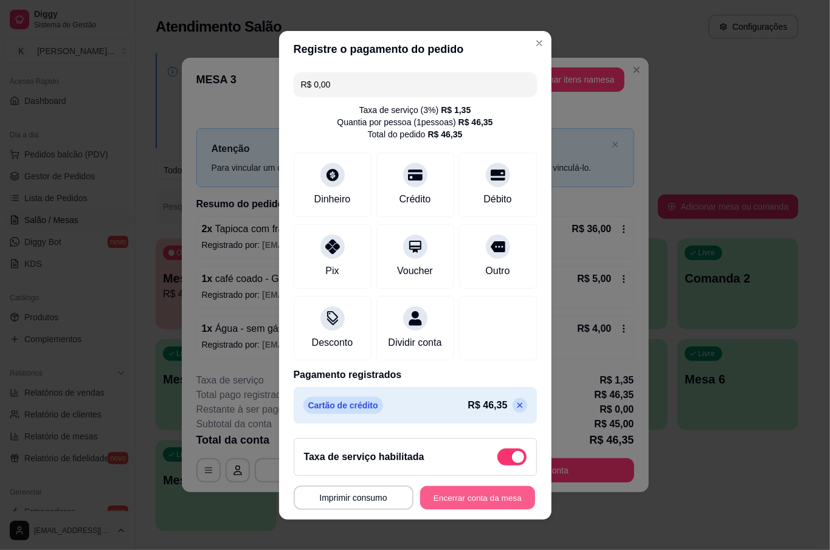
click at [486, 499] on button "Encerrar conta da mesa" at bounding box center [477, 498] width 115 height 24
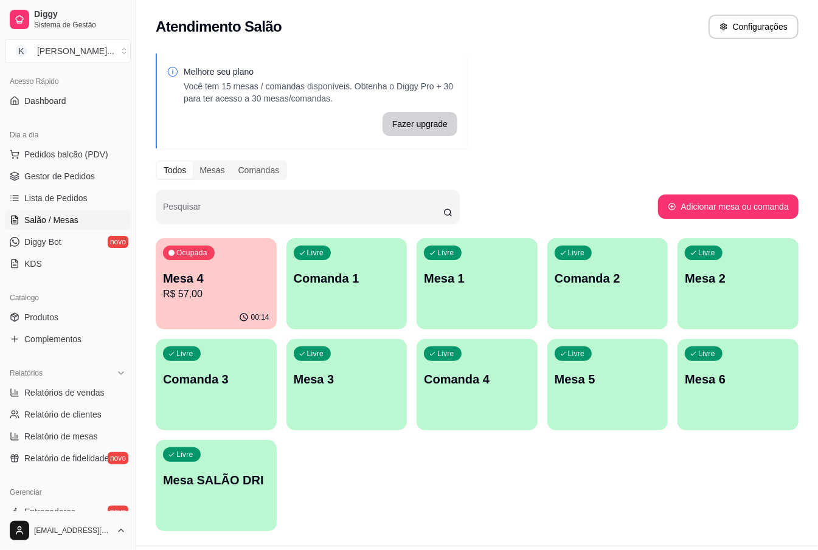
click at [636, 232] on div "Melhore seu plano Você tem 15 mesas / comandas disponíveis. Obtenha o Diggy Pro…" at bounding box center [477, 296] width 682 height 500
click at [190, 292] on p "R$ 57,00" at bounding box center [216, 294] width 106 height 15
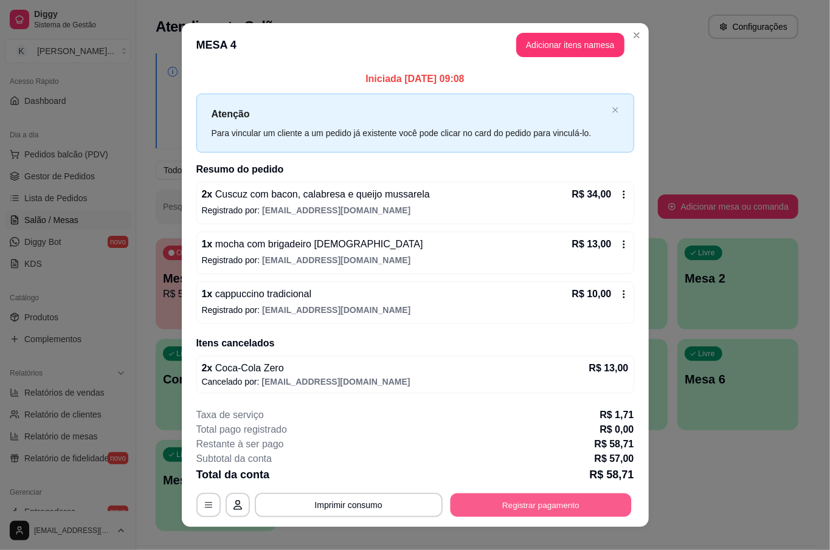
click at [546, 499] on button "Registrar pagamento" at bounding box center [540, 506] width 181 height 24
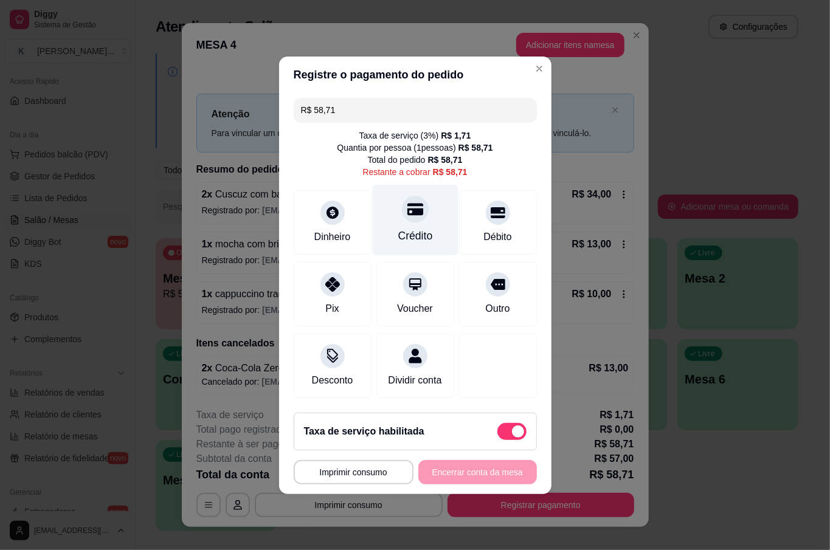
click at [403, 232] on div "Crédito" at bounding box center [415, 236] width 35 height 16
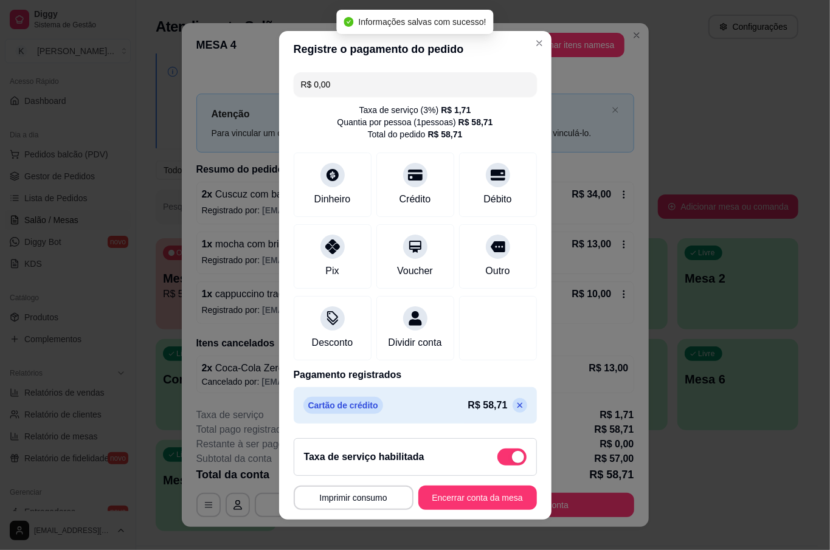
type input "R$ 0,00"
click at [457, 507] on button "Encerrar conta da mesa" at bounding box center [477, 498] width 115 height 24
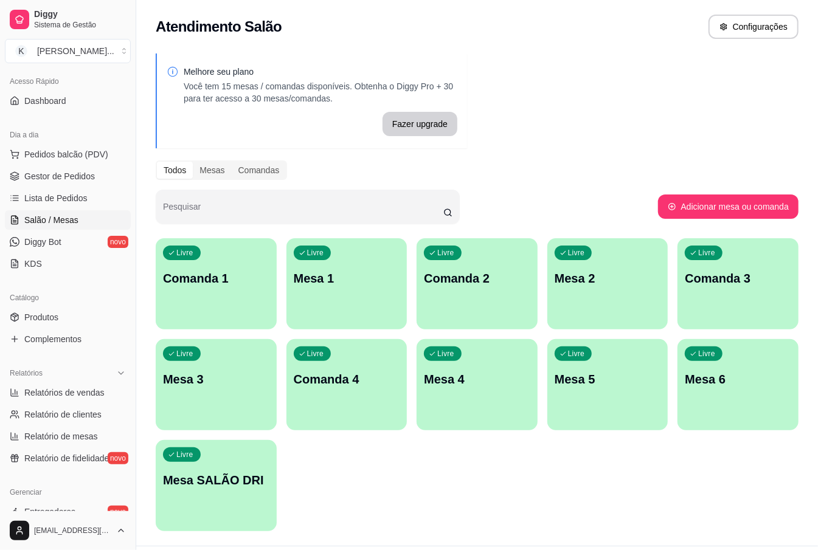
click at [684, 341] on div "Livre Mesa 6" at bounding box center [737, 377] width 121 height 77
click at [51, 147] on button "Pedidos balcão (PDV)" at bounding box center [68, 154] width 126 height 19
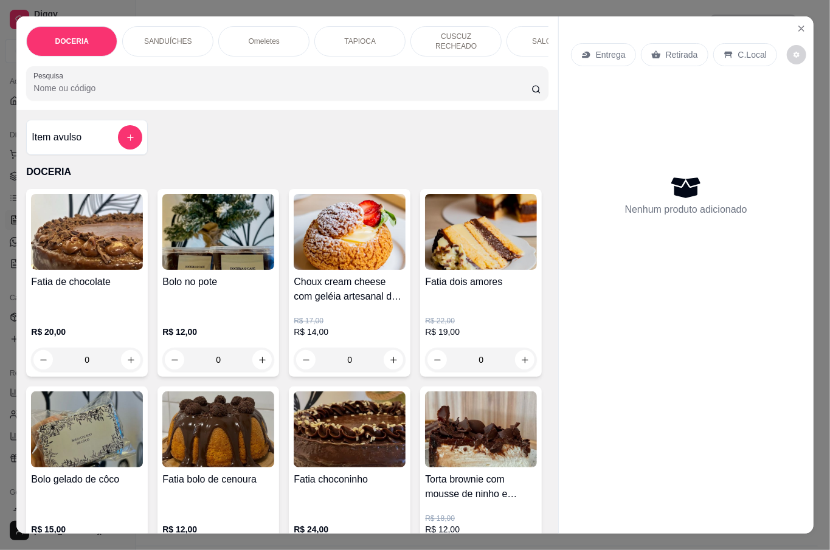
click at [666, 49] on p "Retirada" at bounding box center [682, 55] width 32 height 12
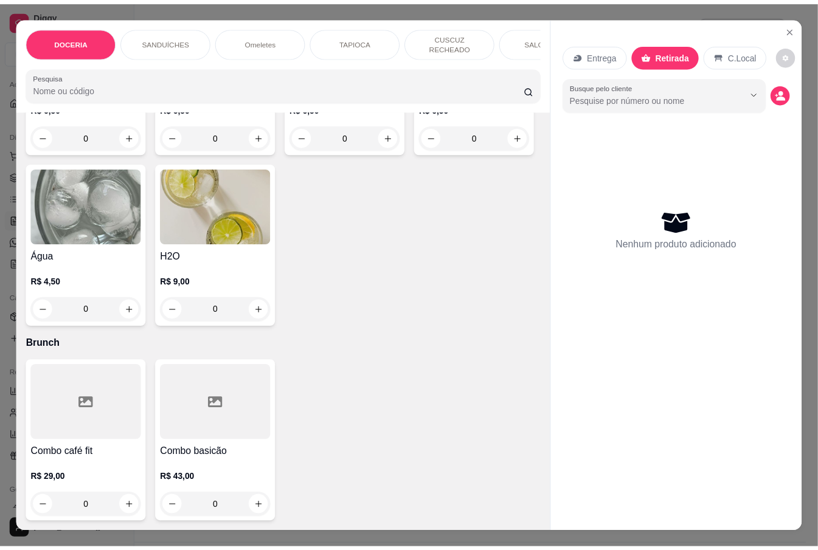
scroll to position [3889, 0]
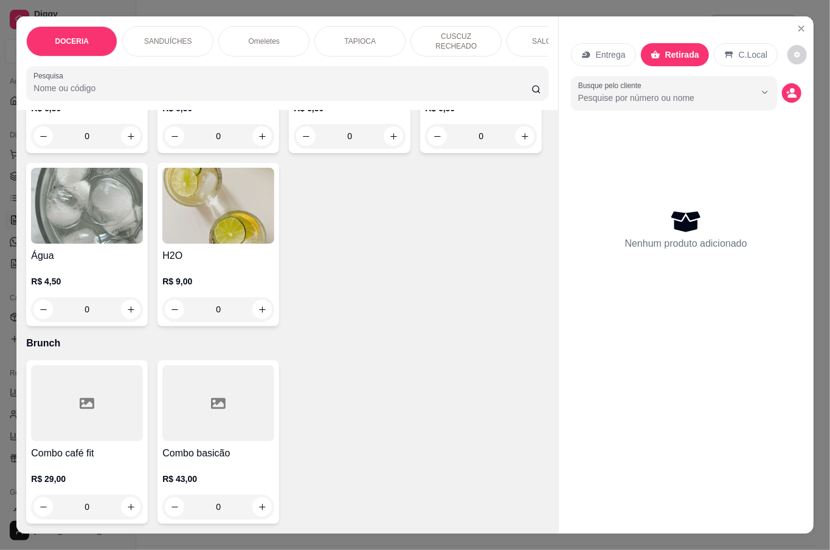
click at [143, 307] on div "0" at bounding box center [87, 309] width 112 height 24
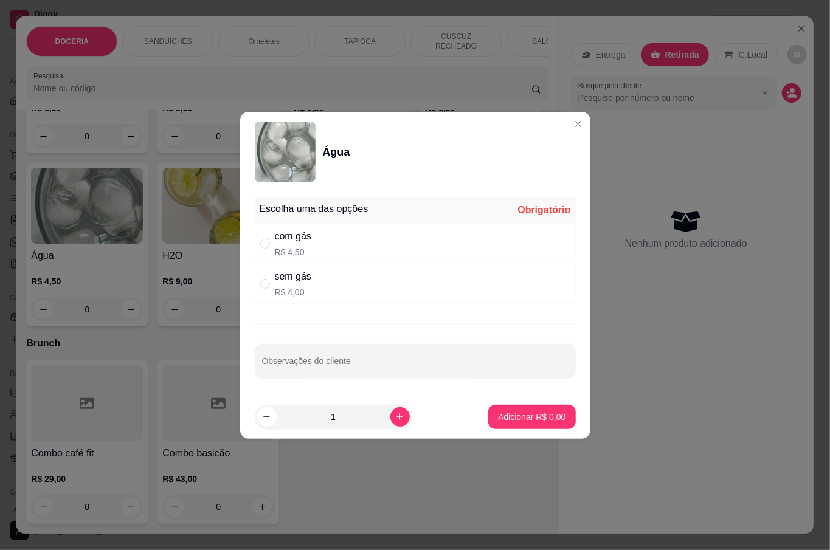
click at [287, 277] on div "sem gás" at bounding box center [293, 276] width 36 height 15
radio input "true"
click at [502, 413] on p "Adicionar R$ 4,00" at bounding box center [531, 417] width 67 height 12
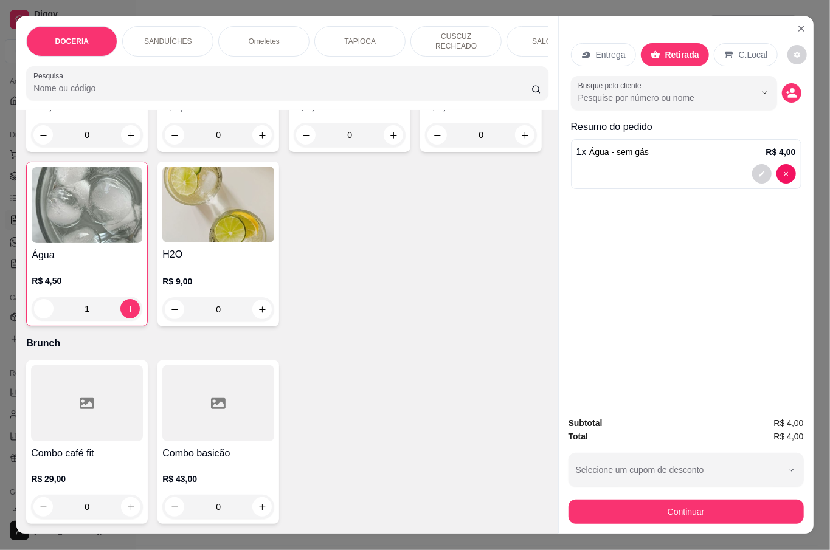
type input "1"
click at [747, 501] on button "Continuar" at bounding box center [686, 512] width 228 height 24
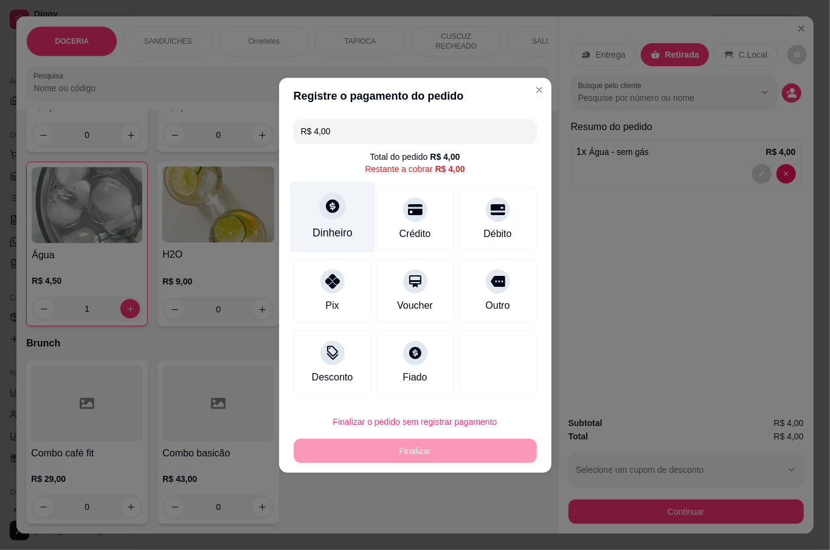
click at [331, 198] on div at bounding box center [332, 206] width 27 height 27
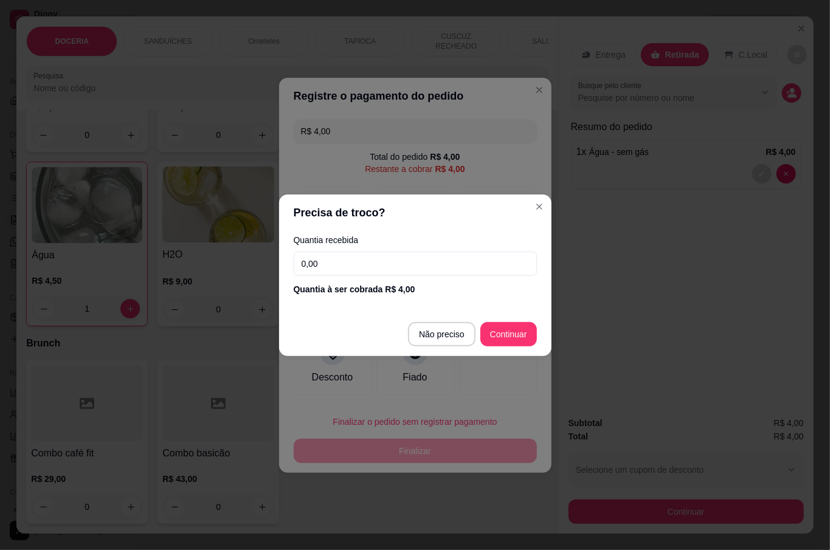
click at [405, 254] on input "0,00" at bounding box center [415, 264] width 243 height 24
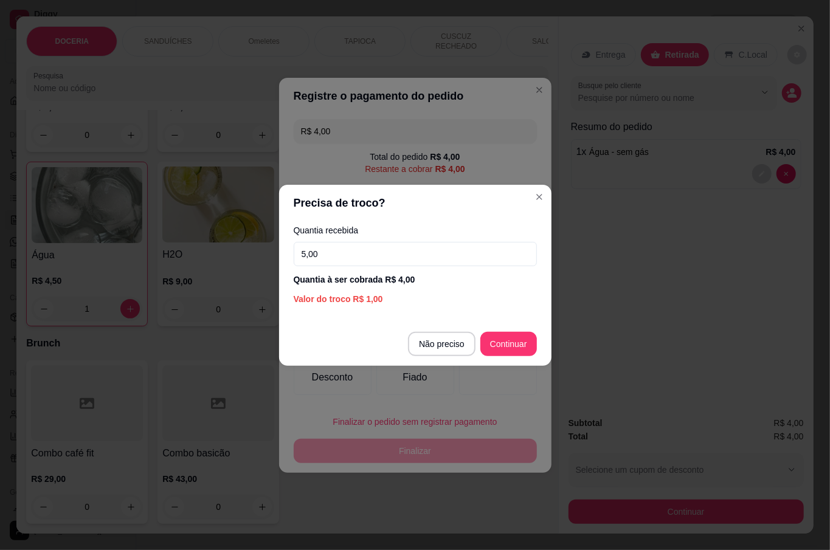
type input "5,00"
type input "R$ 0,00"
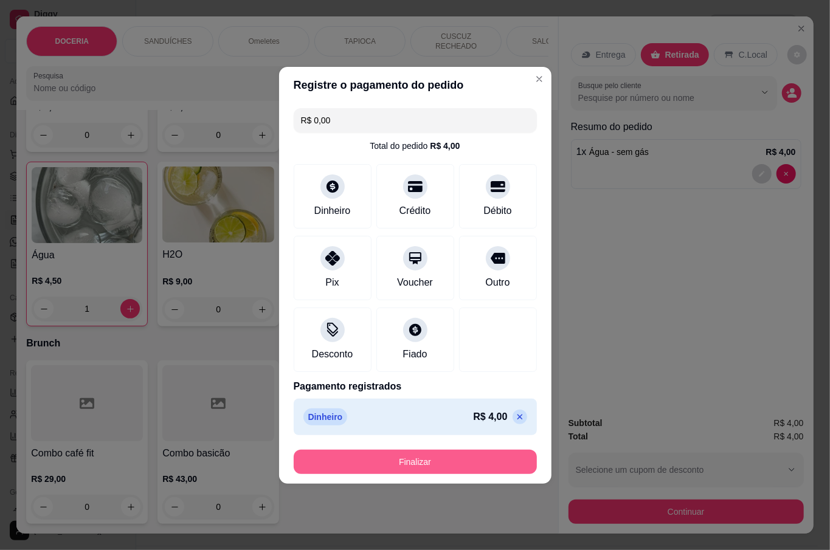
click at [455, 455] on button "Finalizar" at bounding box center [415, 462] width 243 height 24
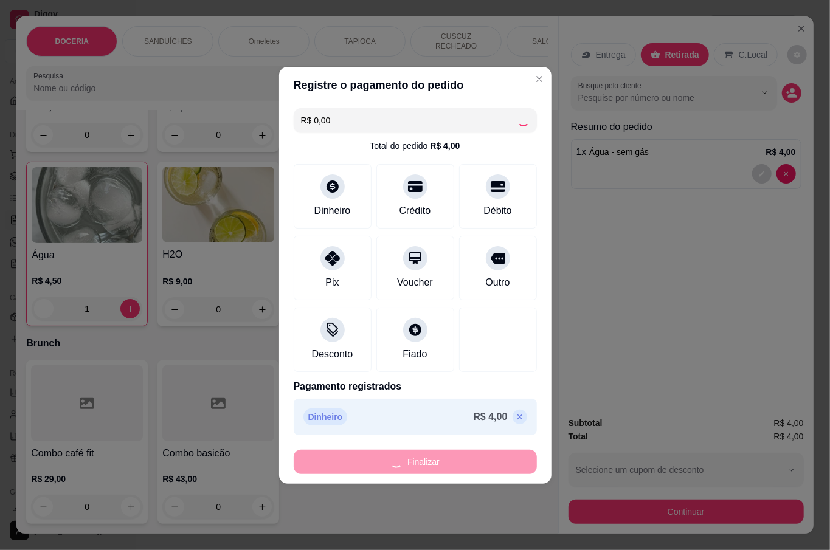
type input "0"
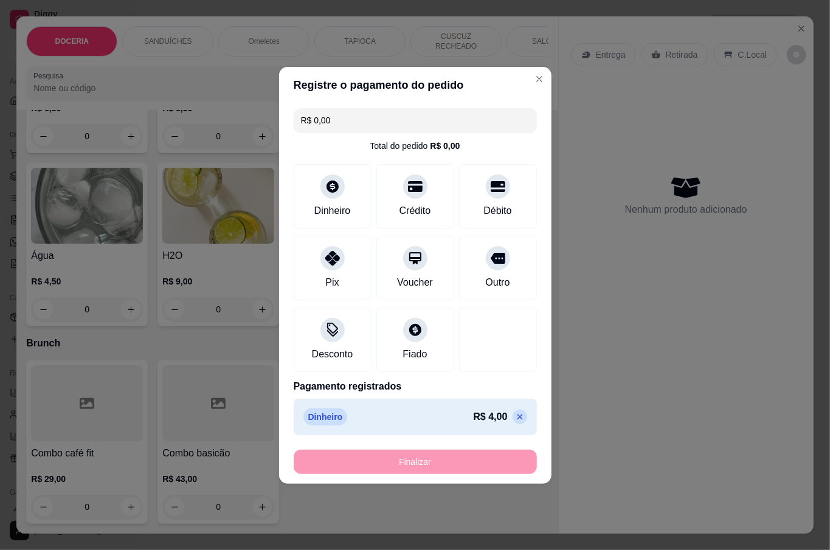
type input "-R$ 4,00"
